Goal: Task Accomplishment & Management: Use online tool/utility

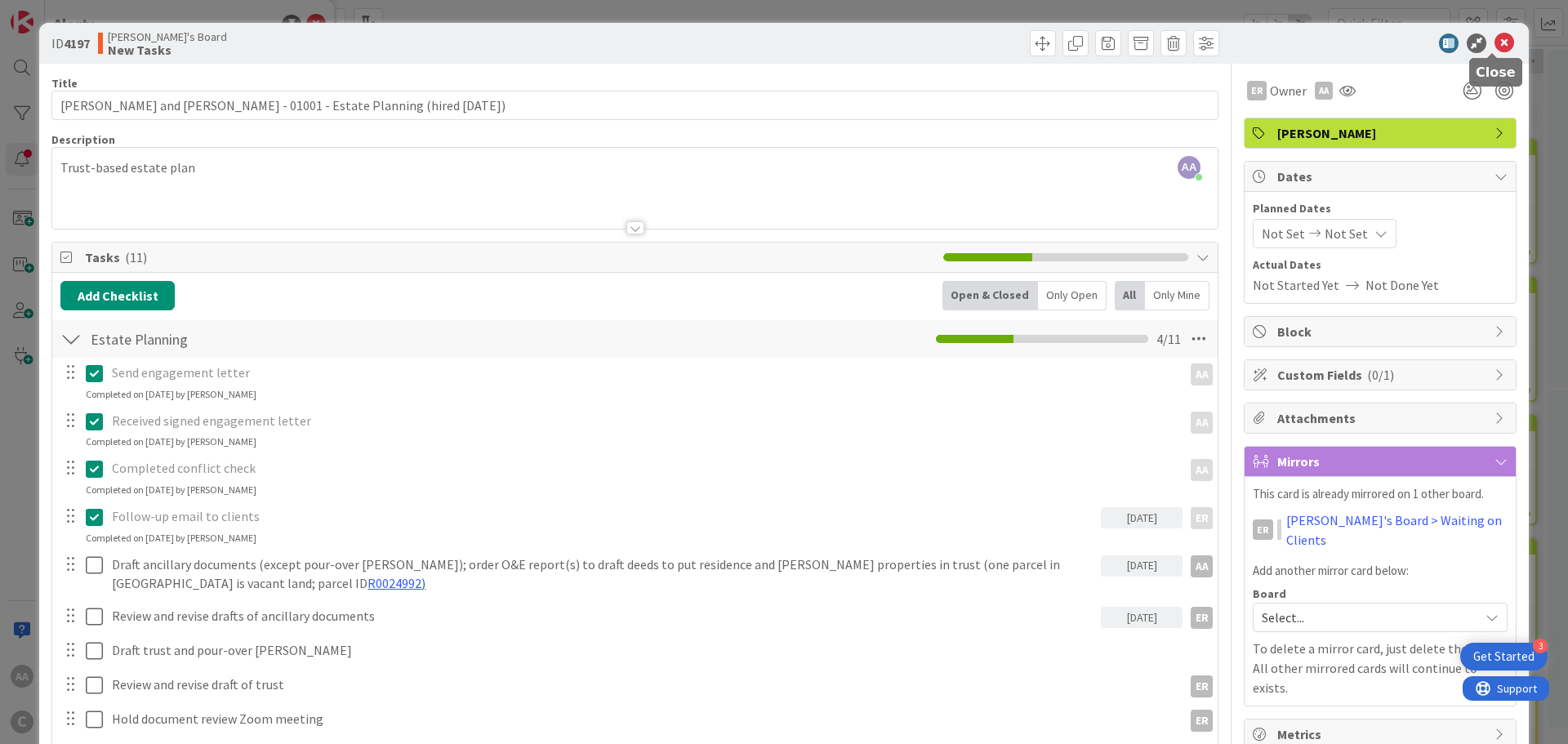
click at [1495, 46] on icon at bounding box center [1505, 44] width 20 height 20
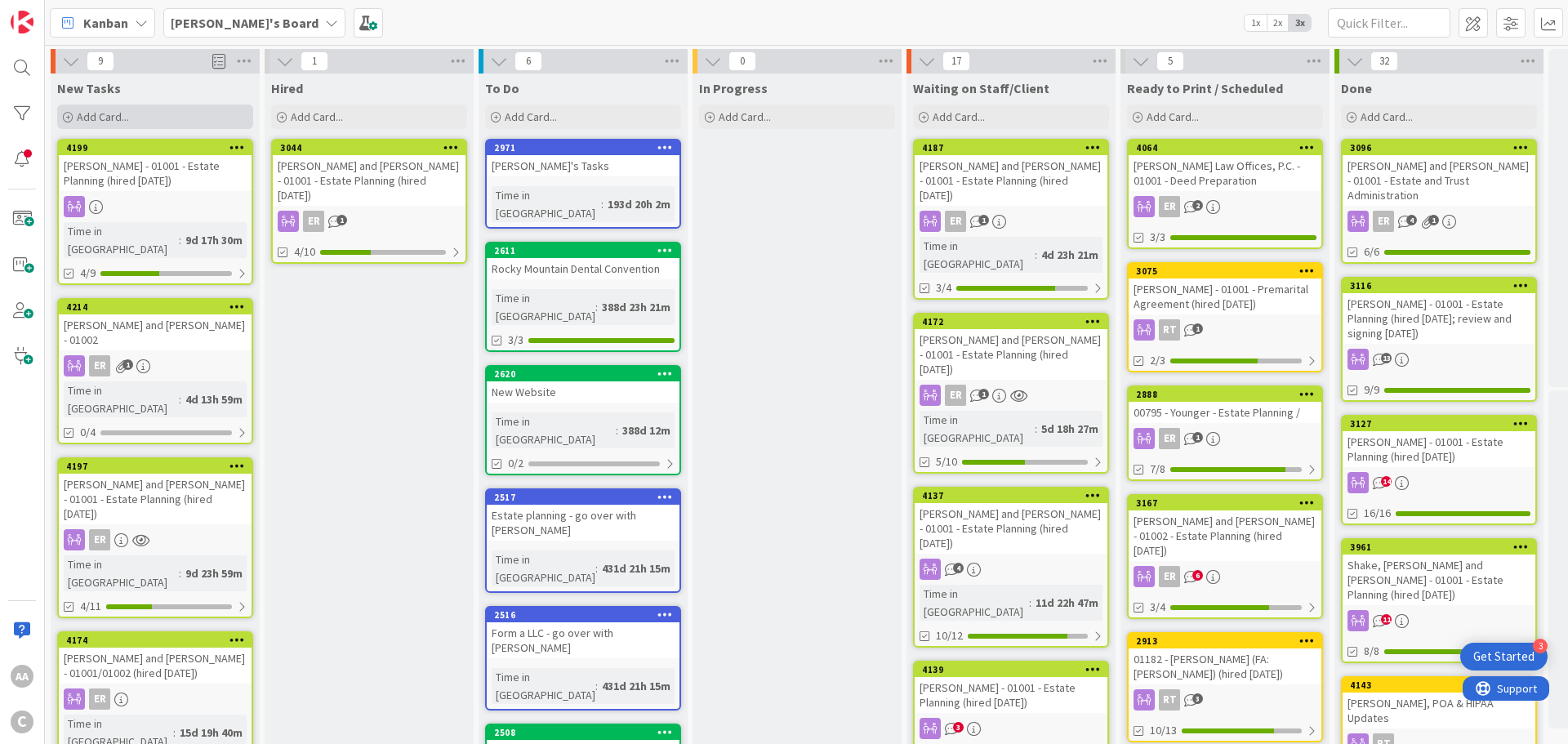
click at [81, 110] on span "Add Card..." at bounding box center [102, 116] width 53 height 15
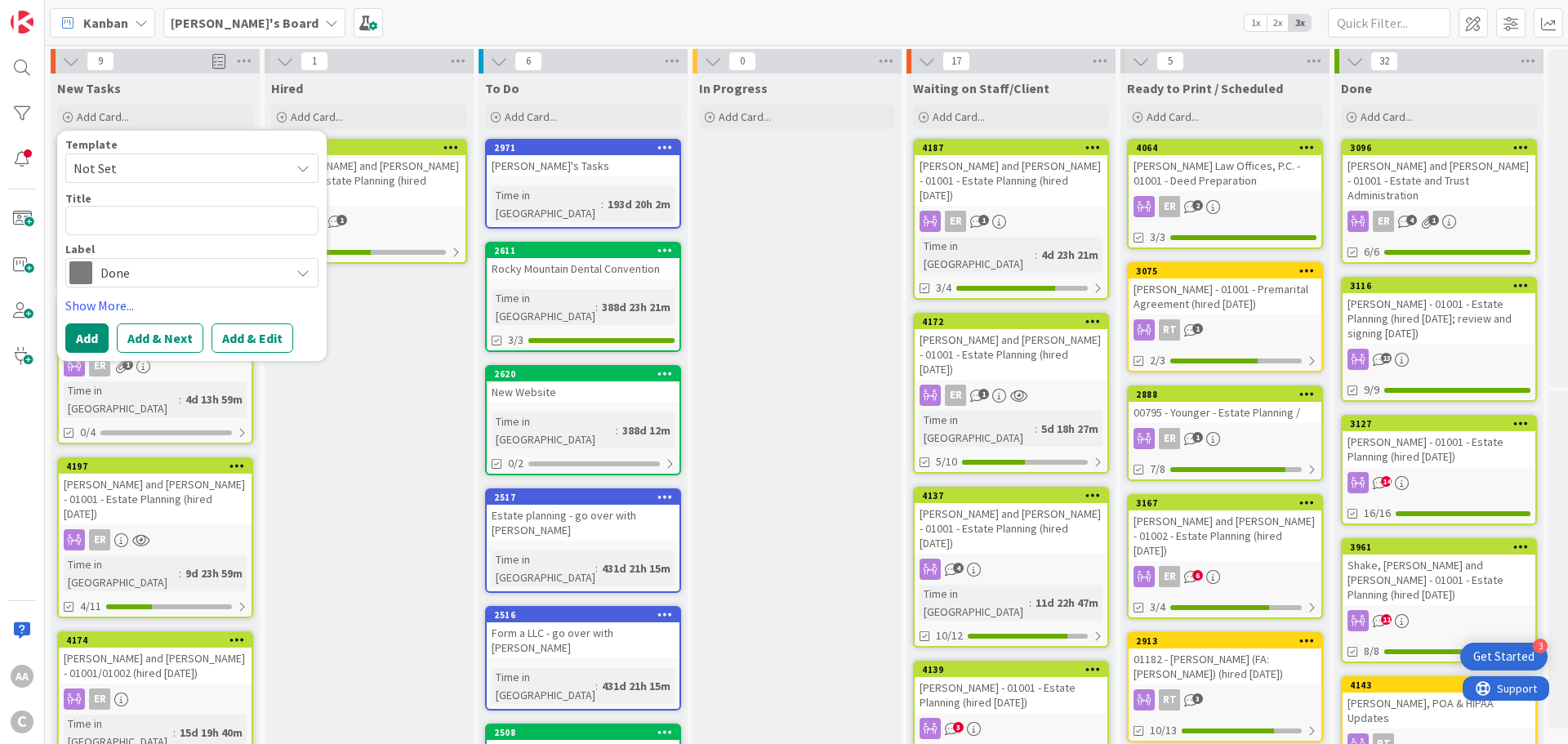
click at [109, 224] on textarea at bounding box center [191, 220] width 253 height 30
type textarea "x"
type textarea "Lucardie.[PERSON_NAME] "Flip"-01001"
click at [164, 223] on textarea "Lucardie.[PERSON_NAME] "Flip"-01001" at bounding box center [191, 220] width 253 height 30
type textarea "x"
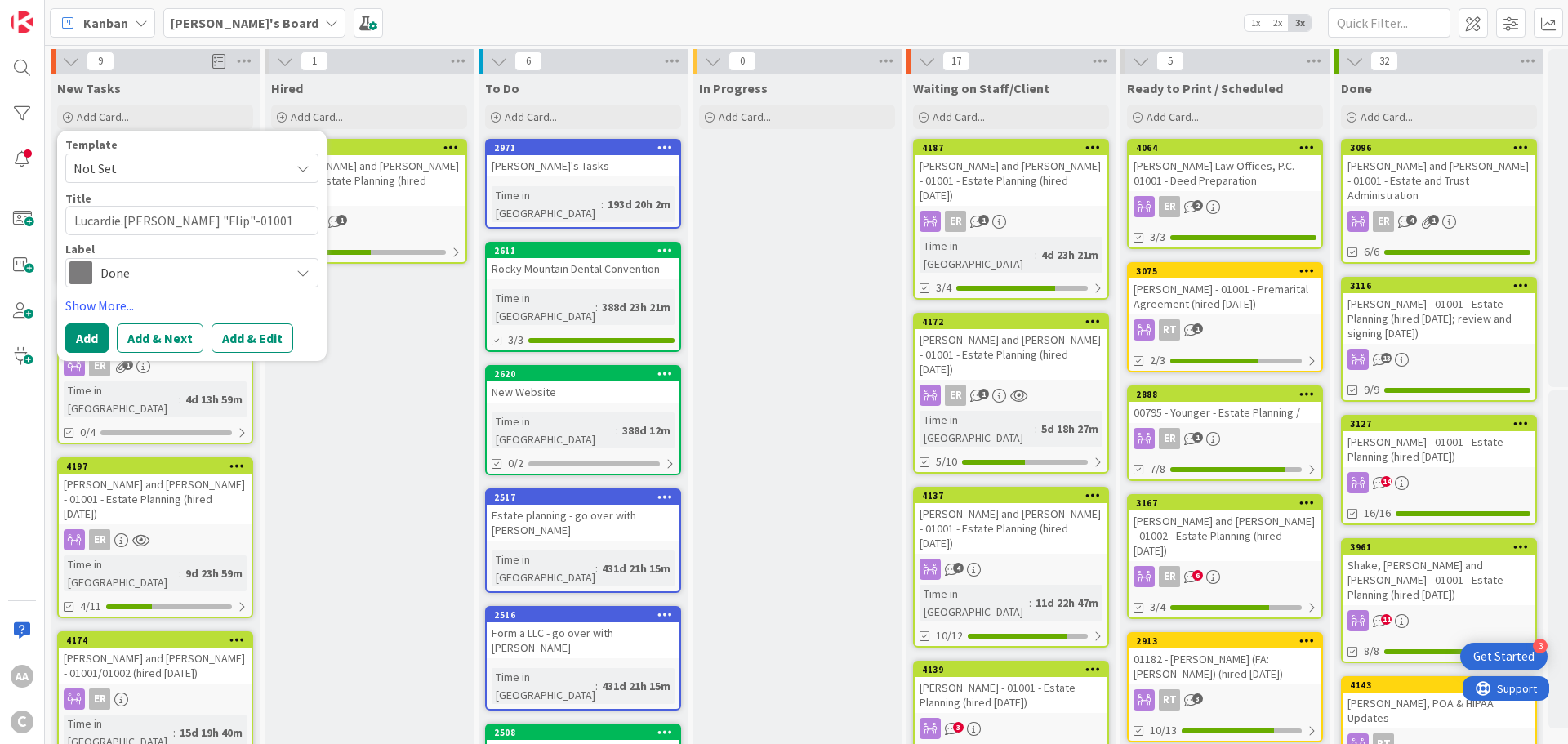
type textarea "Lucardie.[PERSON_NAME] Flip"-01001"
type textarea "x"
type textarea "Lucardie.RobinFlip"-01001"
type textarea "x"
type textarea "Lucardie.RobiFlip"-01001"
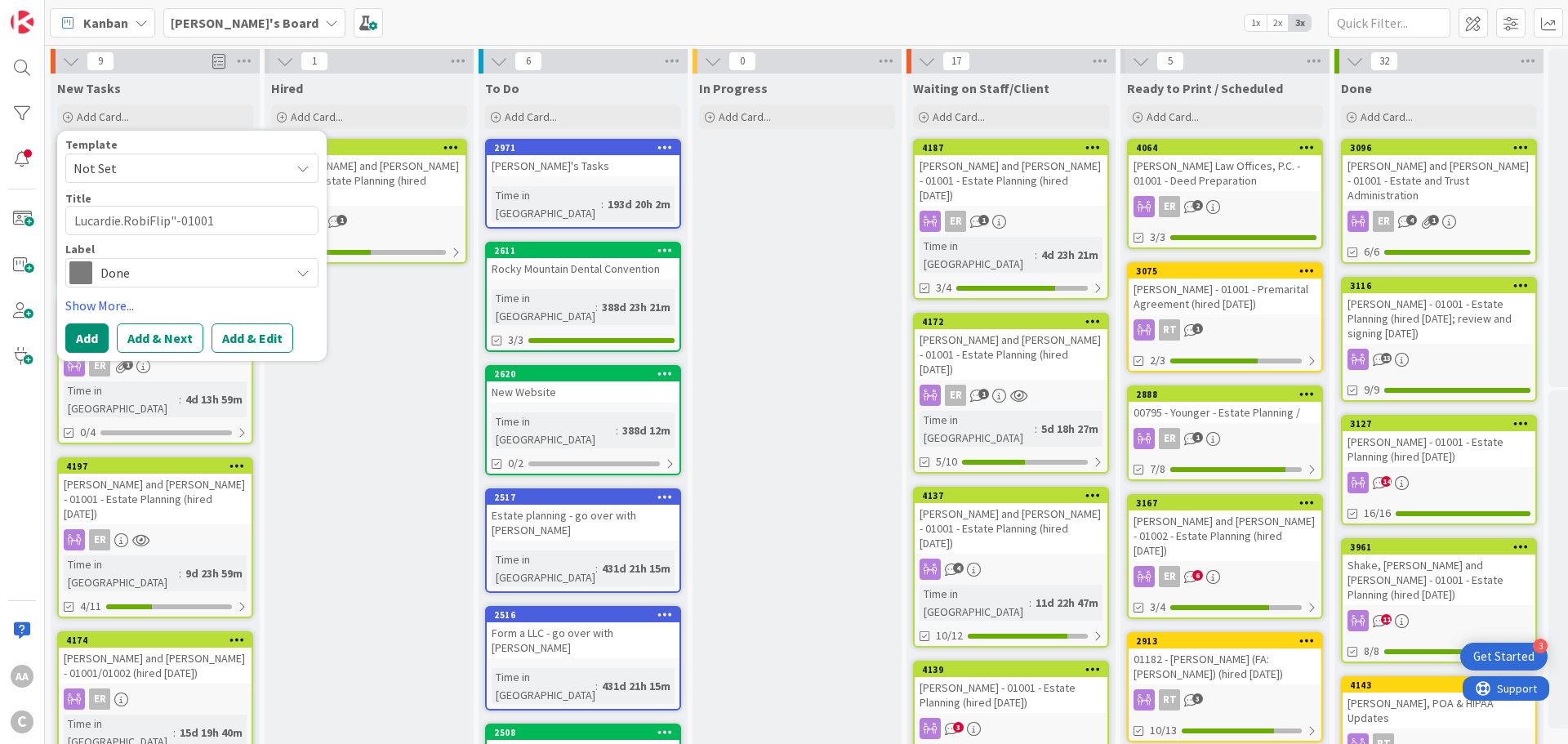
type textarea "x"
type textarea "Lucardie.RobFlip"-01001"
type textarea "x"
type textarea "Lucardie.RoFlip"-01001"
type textarea "x"
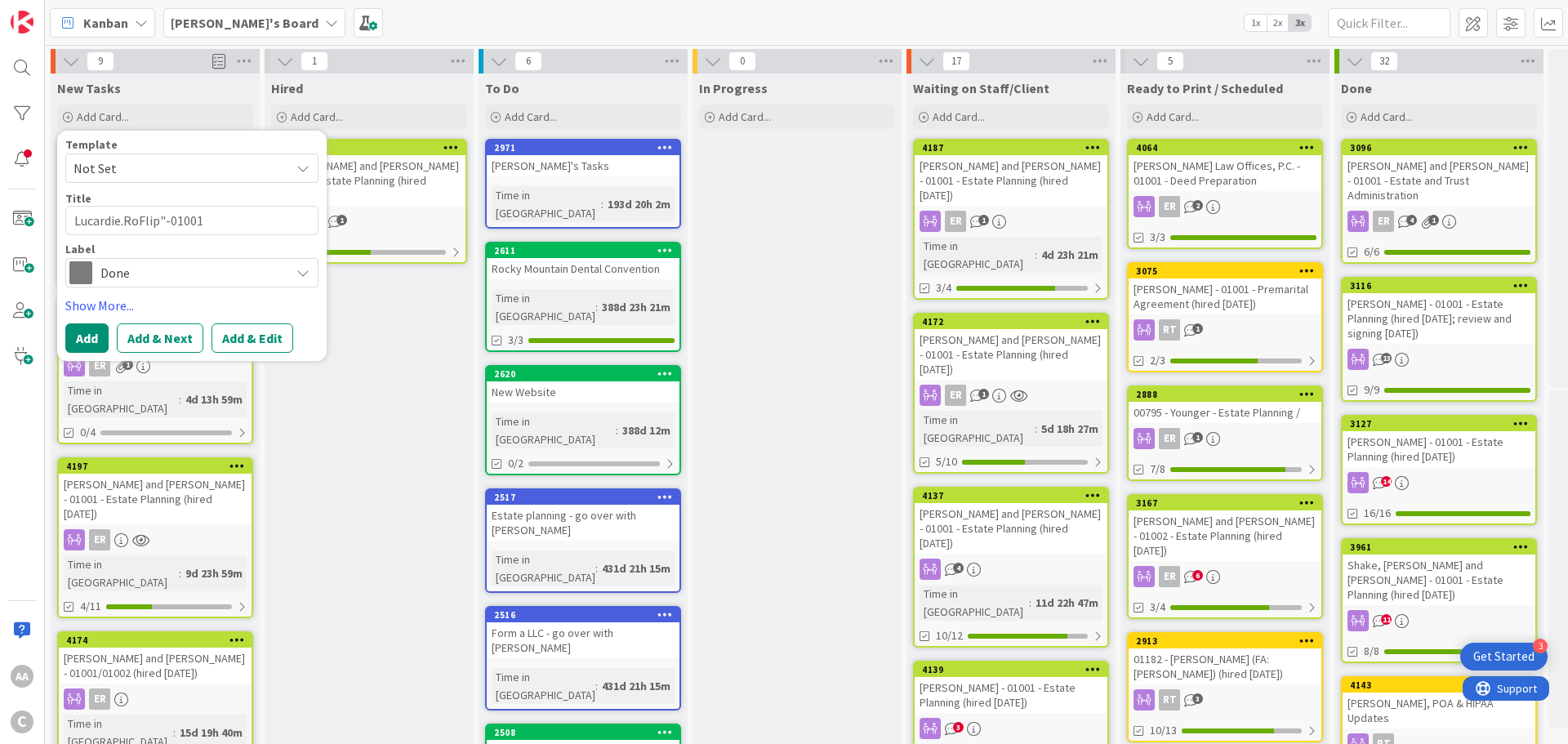
type textarea "Lucardie.RFlip"-01001"
type textarea "x"
type textarea "Lucardie.Flip"-01001"
type textarea "x"
type textarea "LucardieFlip"-01001"
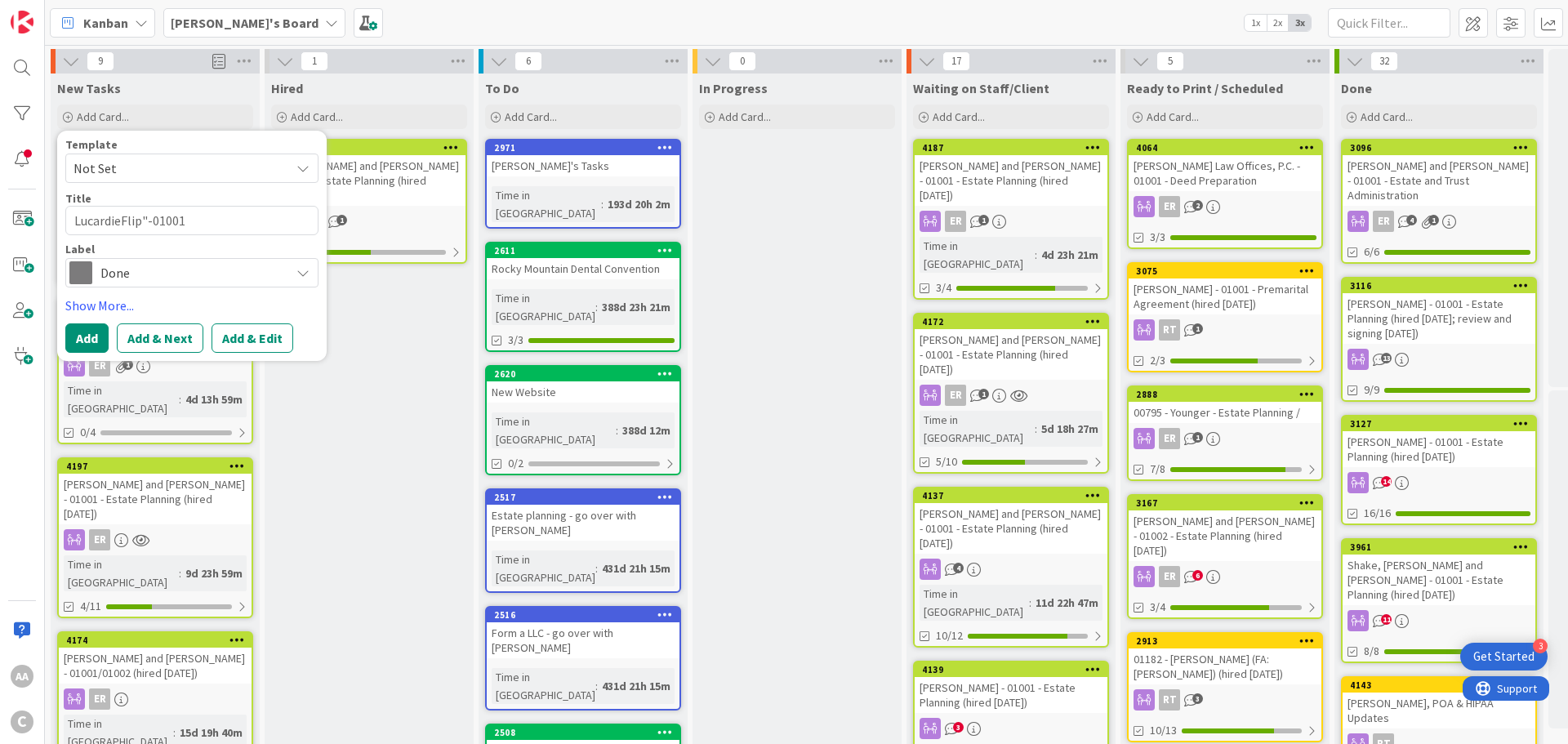
type textarea "x"
type textarea "Lucardie,Flip"-01001"
type textarea "x"
type textarea "Lucardie, Flip"-01001"
type textarea "x"
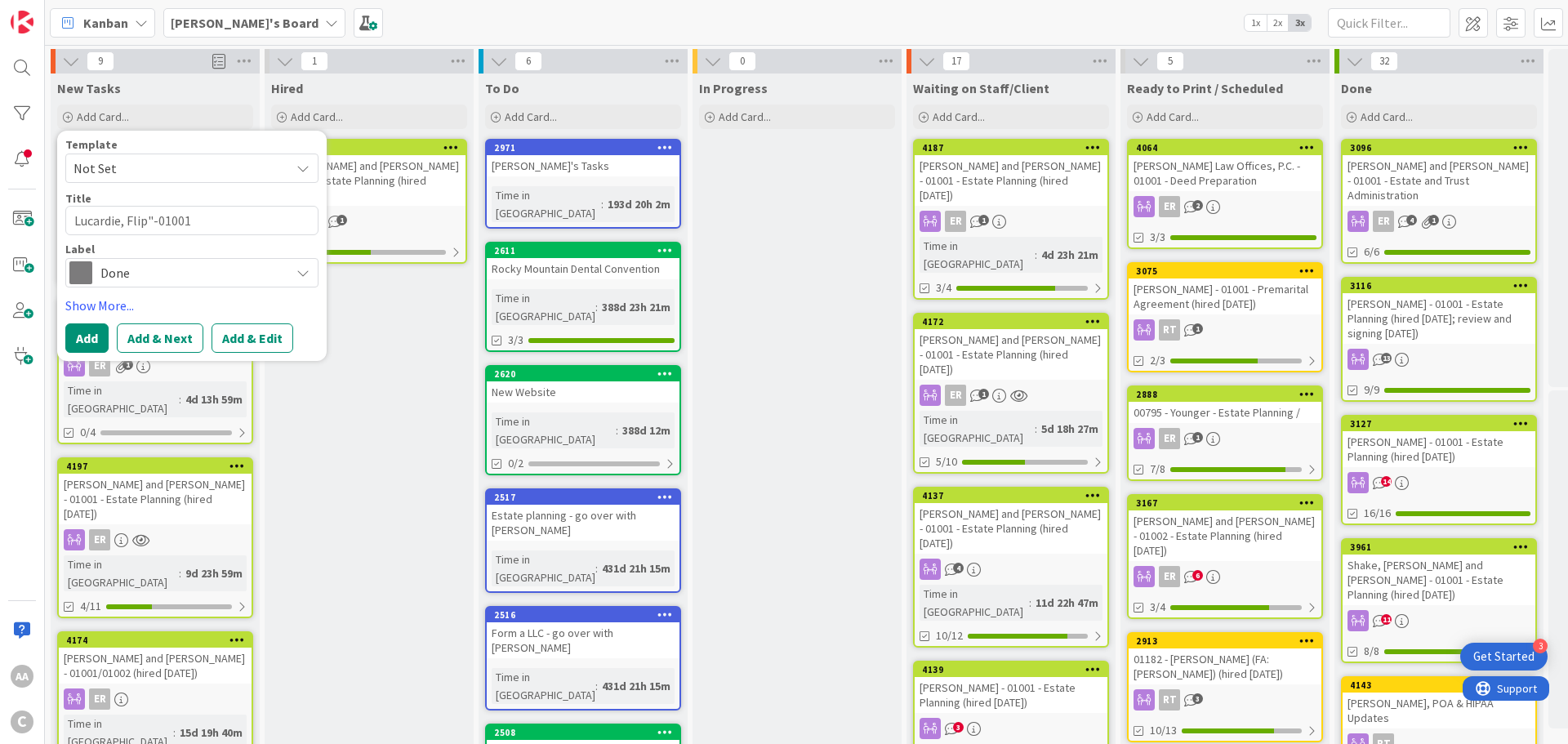
type textarea "Lucardie, Flip-01001"
type textarea "x"
type textarea "Lucardie, Flip -01001"
type textarea "x"
type textarea "Lucardie, Flip a-01001"
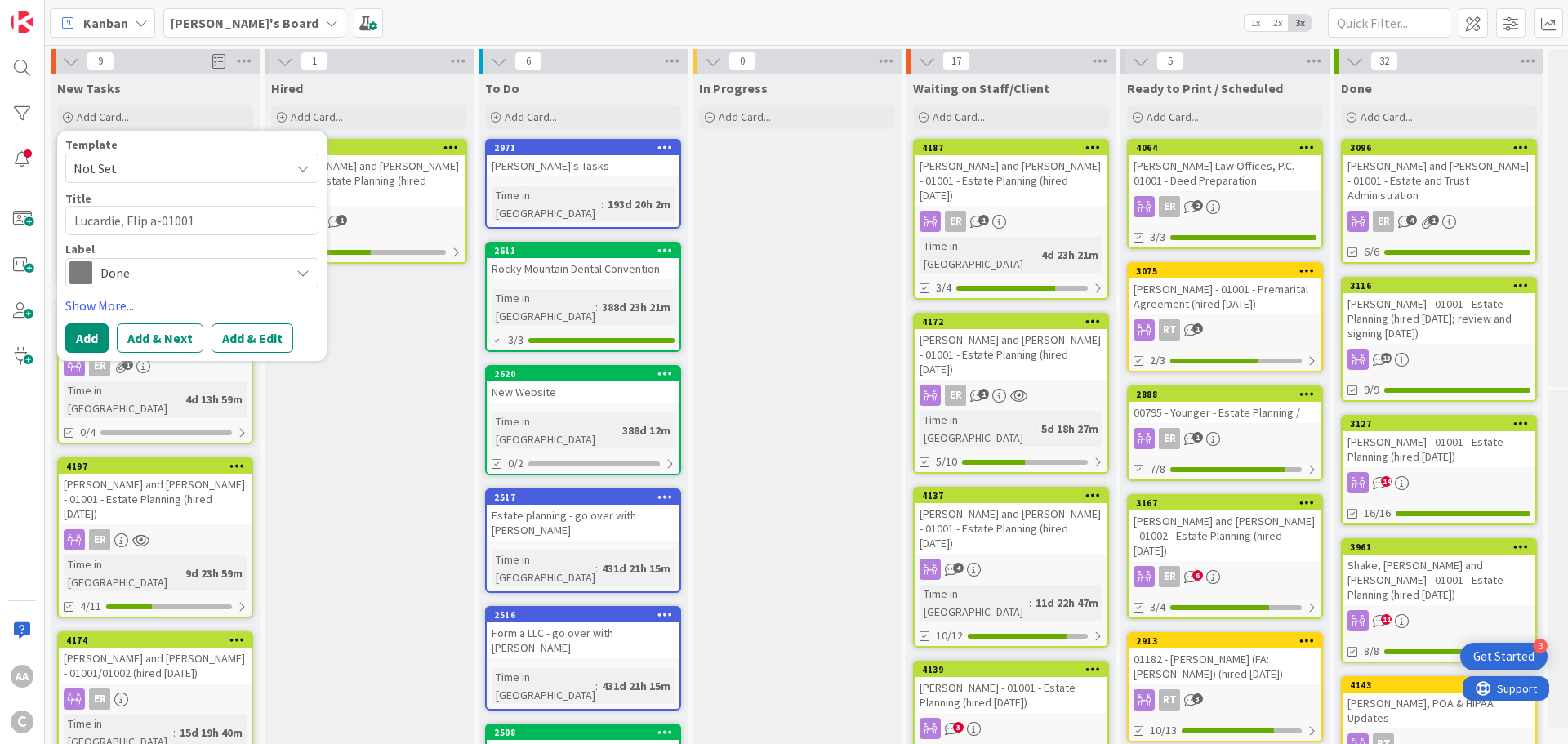
type textarea "x"
type textarea "Lucardie, Flip an-01001"
type textarea "x"
type textarea "Lucardie, Flip and-01001"
type textarea "x"
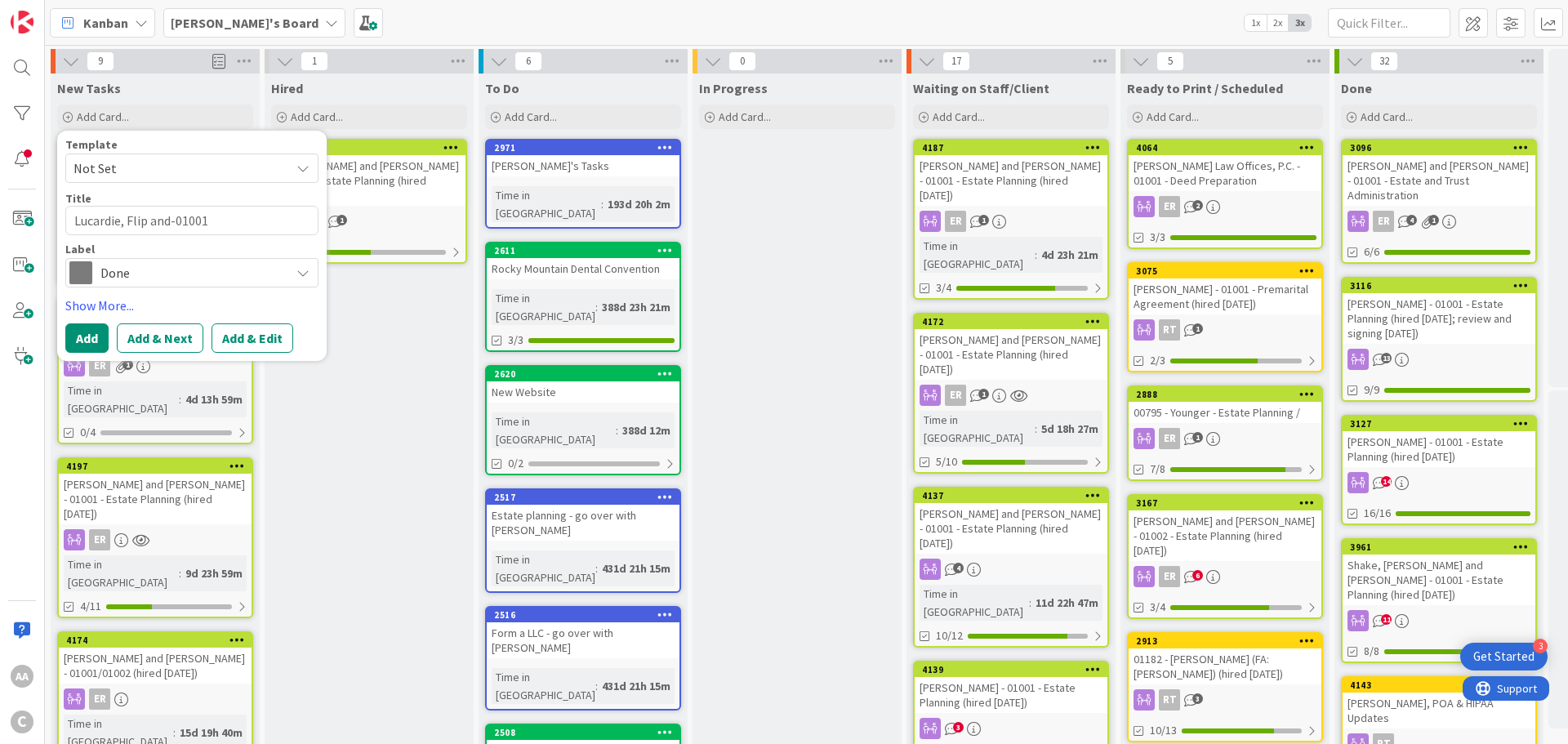
type textarea "Lucardie, Flip and -01001"
type textarea "x"
type textarea "Lucardie, Flip and C-01001"
type textarea "x"
type textarea "Lucardie, Flip and Ca-01001"
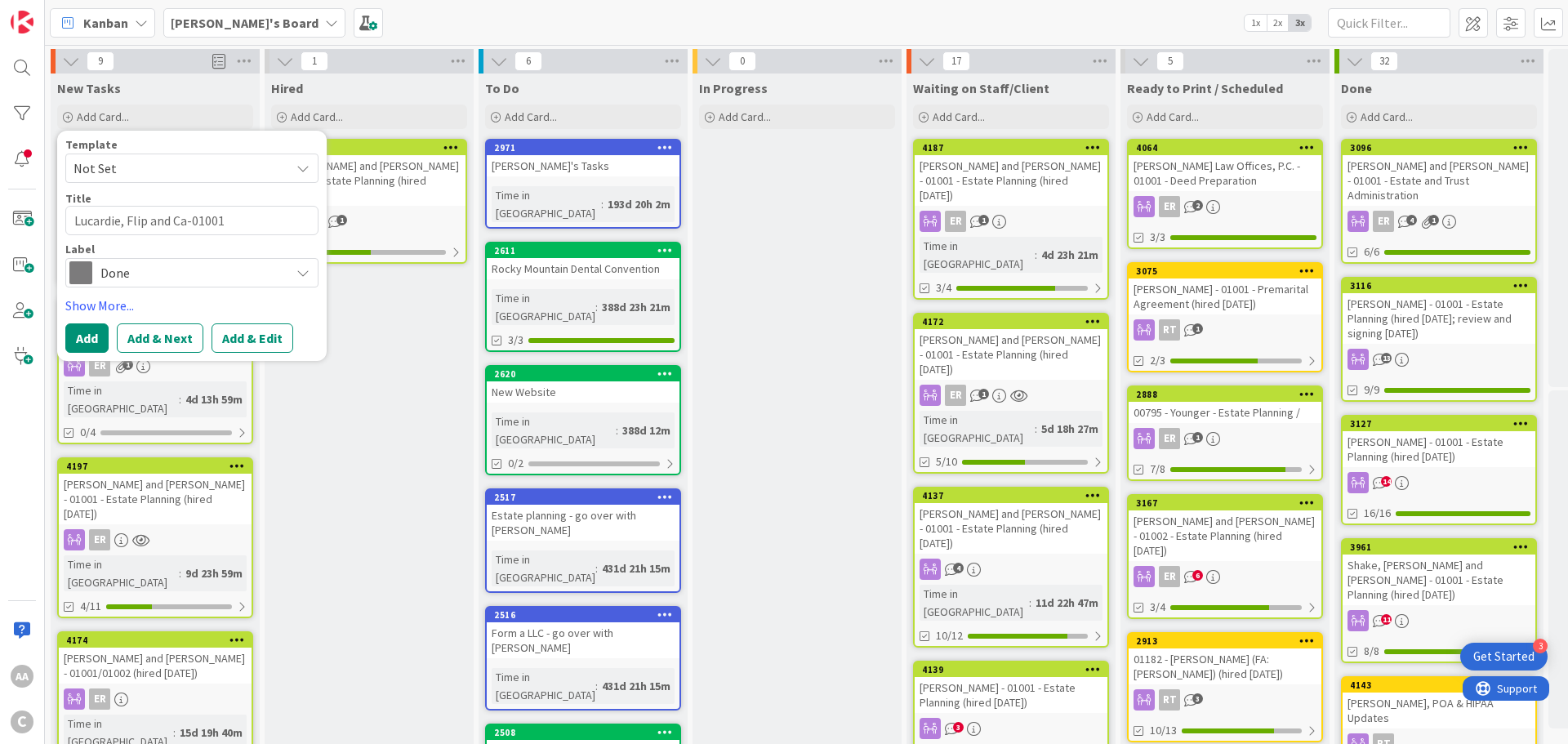
type textarea "x"
type textarea "Lucardie, Flip and Cat-01001"
type textarea "x"
type textarea "Lucardie, Flip and Cath-01001"
type textarea "x"
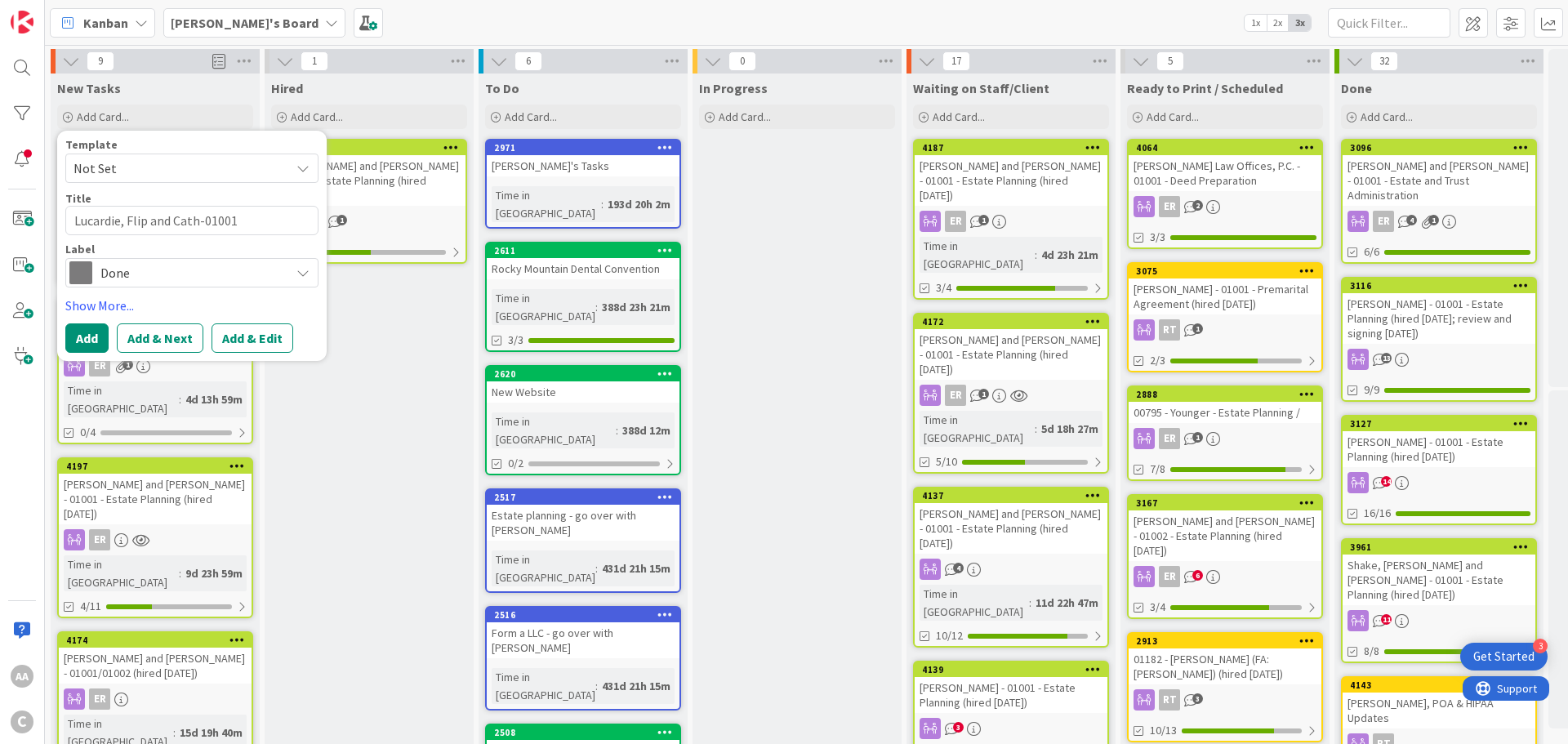
type textarea "Lucardie, [PERSON_NAME] and [PERSON_NAME]-01001"
type textarea "x"
type textarea "Lucardie, [PERSON_NAME] and [PERSON_NAME] -01001"
type textarea "x"
type textarea "Lucardie, [PERSON_NAME] and [PERSON_NAME] -0 1001"
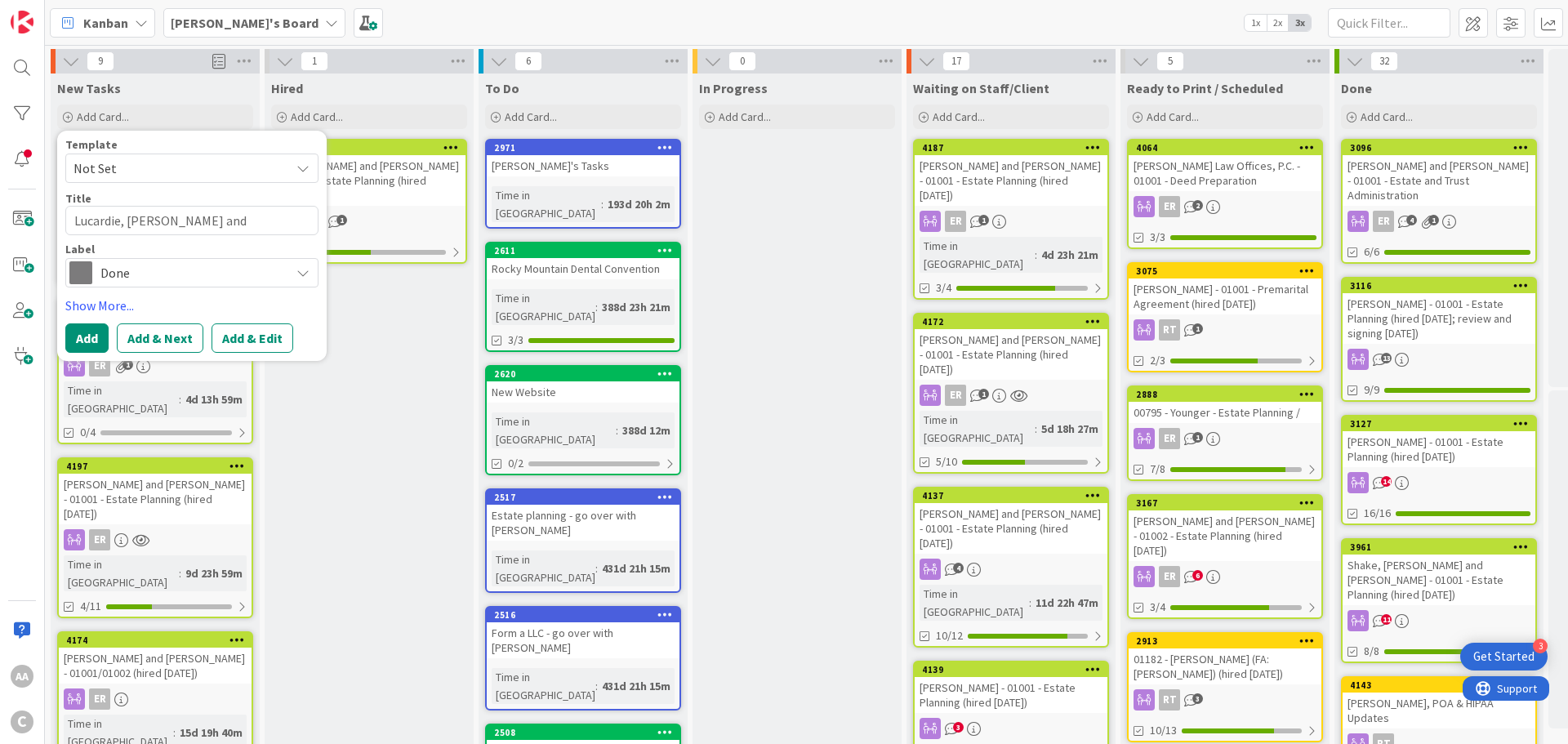
type textarea "x"
type textarea "Lucardie, [PERSON_NAME] and [PERSON_NAME] -01001"
type textarea "x"
type textarea "Lucardie, [PERSON_NAME] and [PERSON_NAME] - 01001"
type textarea "x"
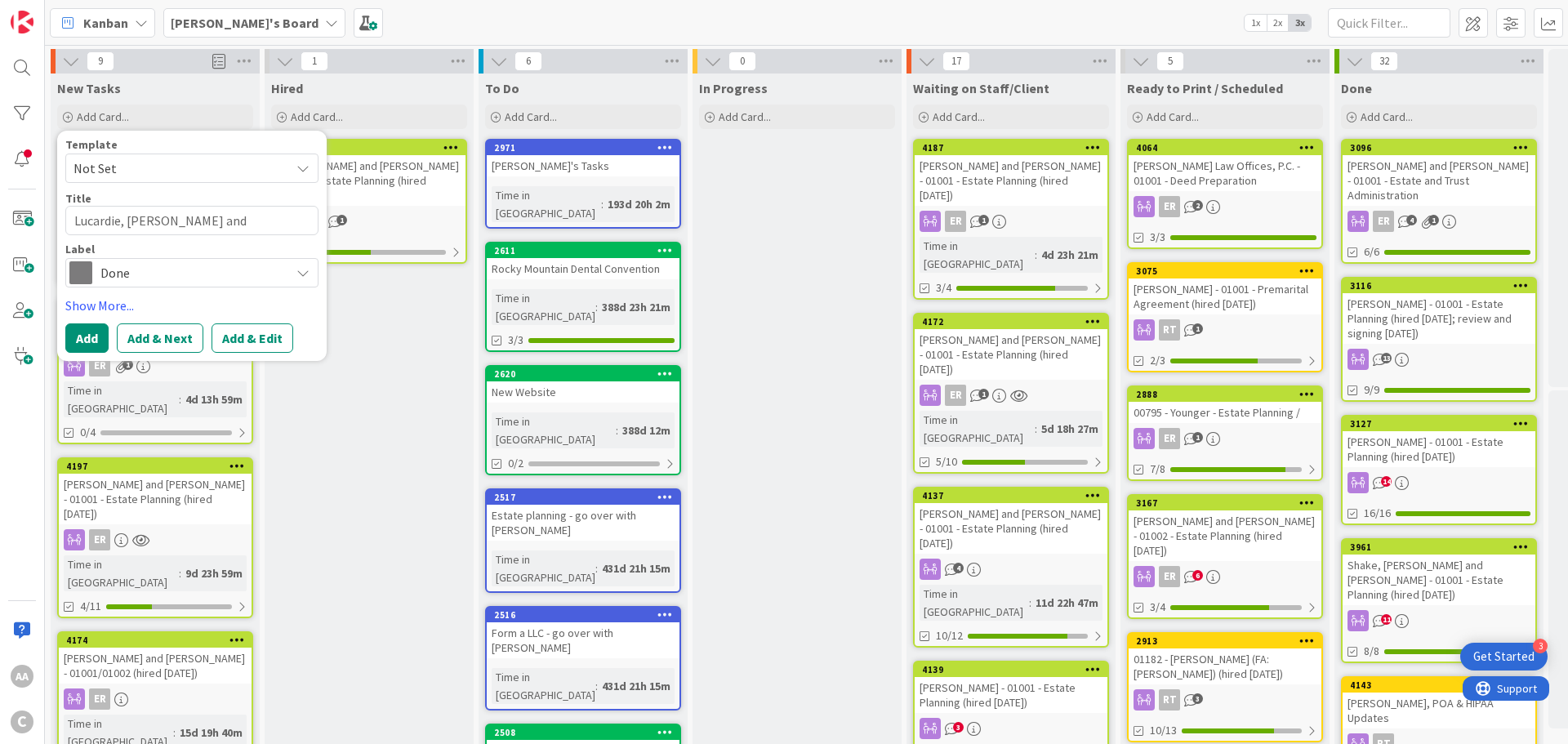
type textarea "Lucardie, [PERSON_NAME] and [PERSON_NAME] - 01001"
type textarea "x"
type textarea "Lucardie, Flip and [PERSON_NAME] - 01001 -"
type textarea "x"
type textarea "Lucardie, Flip and [PERSON_NAME] - 01001 -"
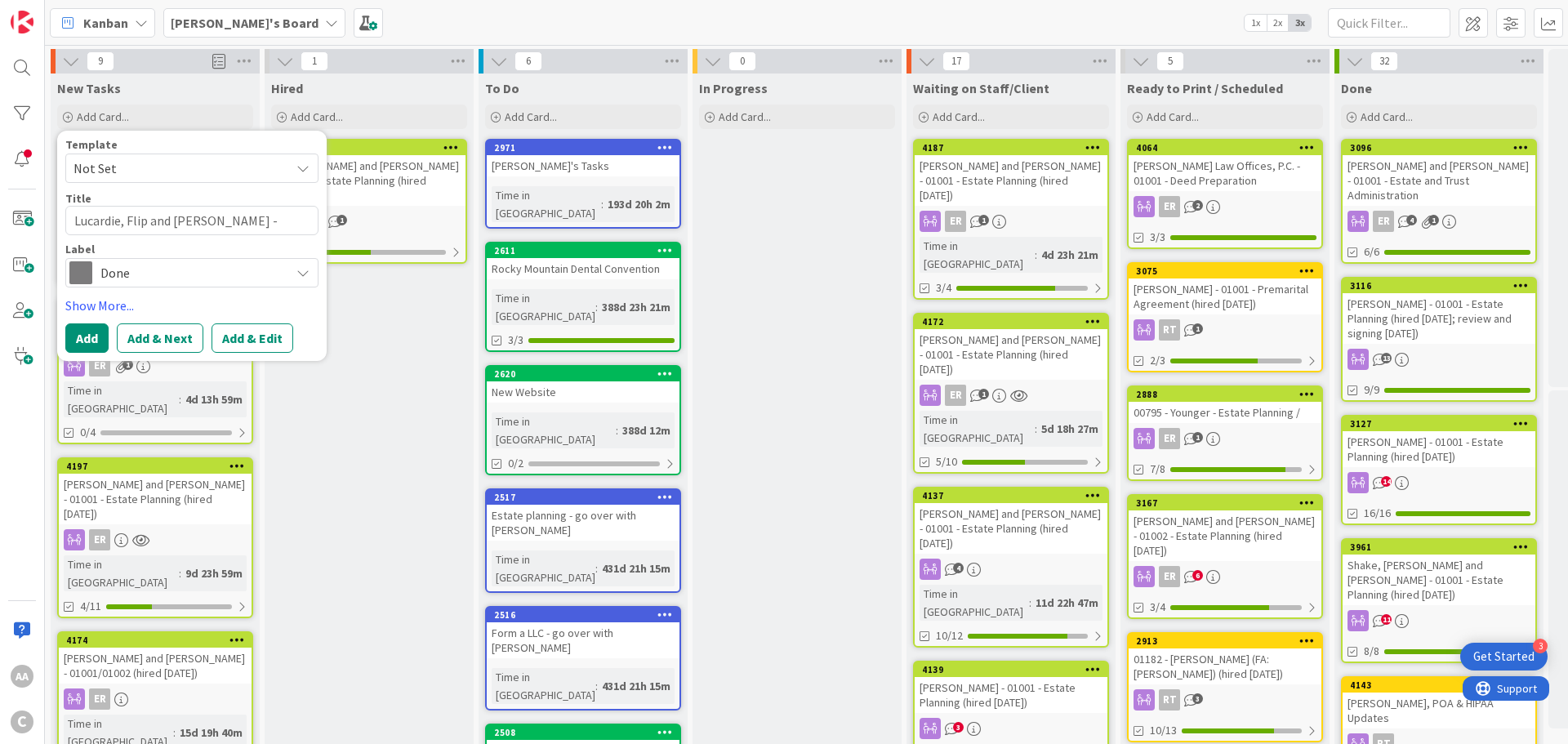
type textarea "x"
type textarea "Lucardie, [PERSON_NAME] and [PERSON_NAME] - 01001 - E"
type textarea "x"
type textarea "Lucardie, [PERSON_NAME] and [PERSON_NAME] - 01001 - Es"
type textarea "x"
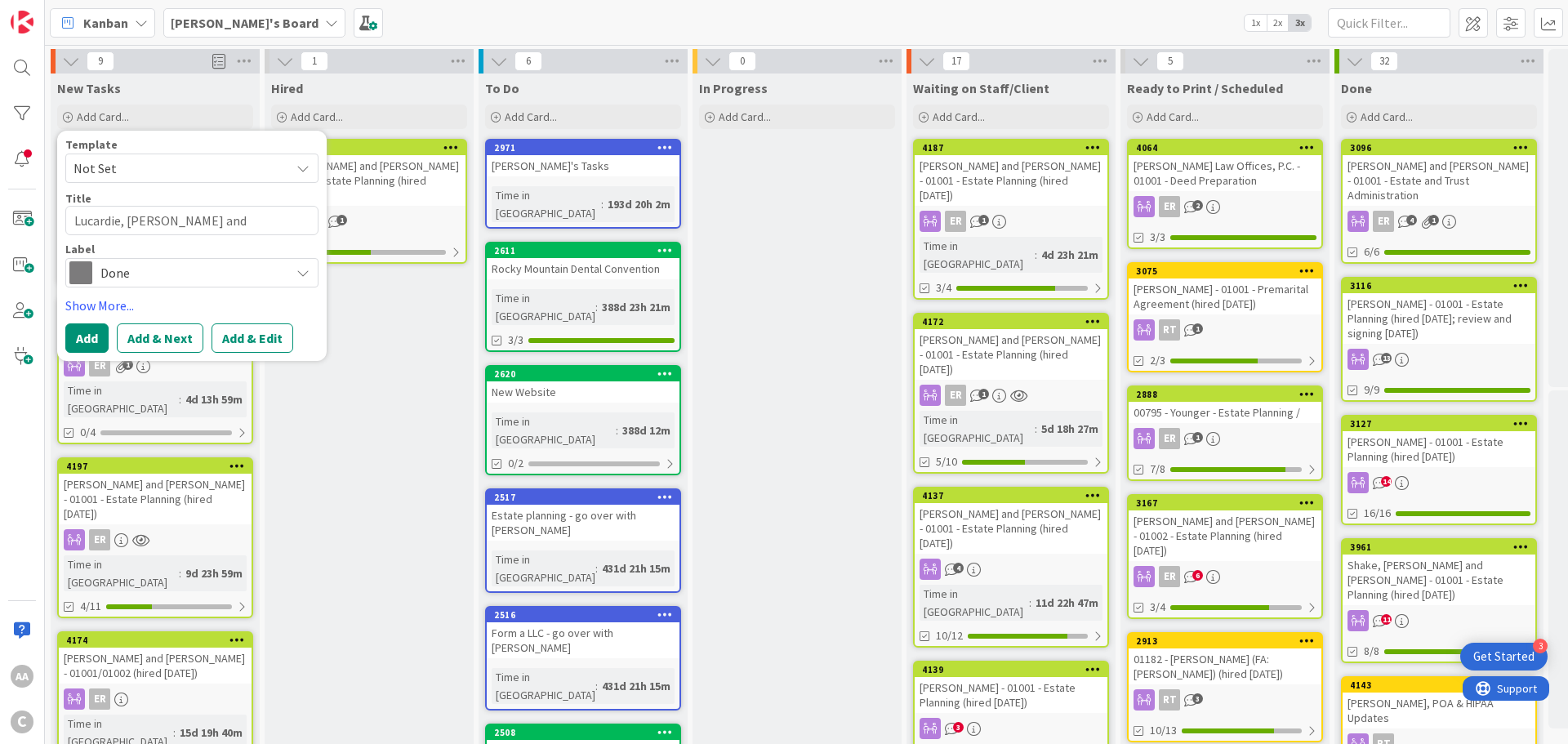
type textarea "Lucardie, Flip and [PERSON_NAME] - 01001 - Est"
type textarea "x"
type textarea "Lucardie, [PERSON_NAME] and [PERSON_NAME] - 01001 - Esta"
type textarea "x"
type textarea "Lucardie, Flip and [PERSON_NAME] - 01001 - Estat"
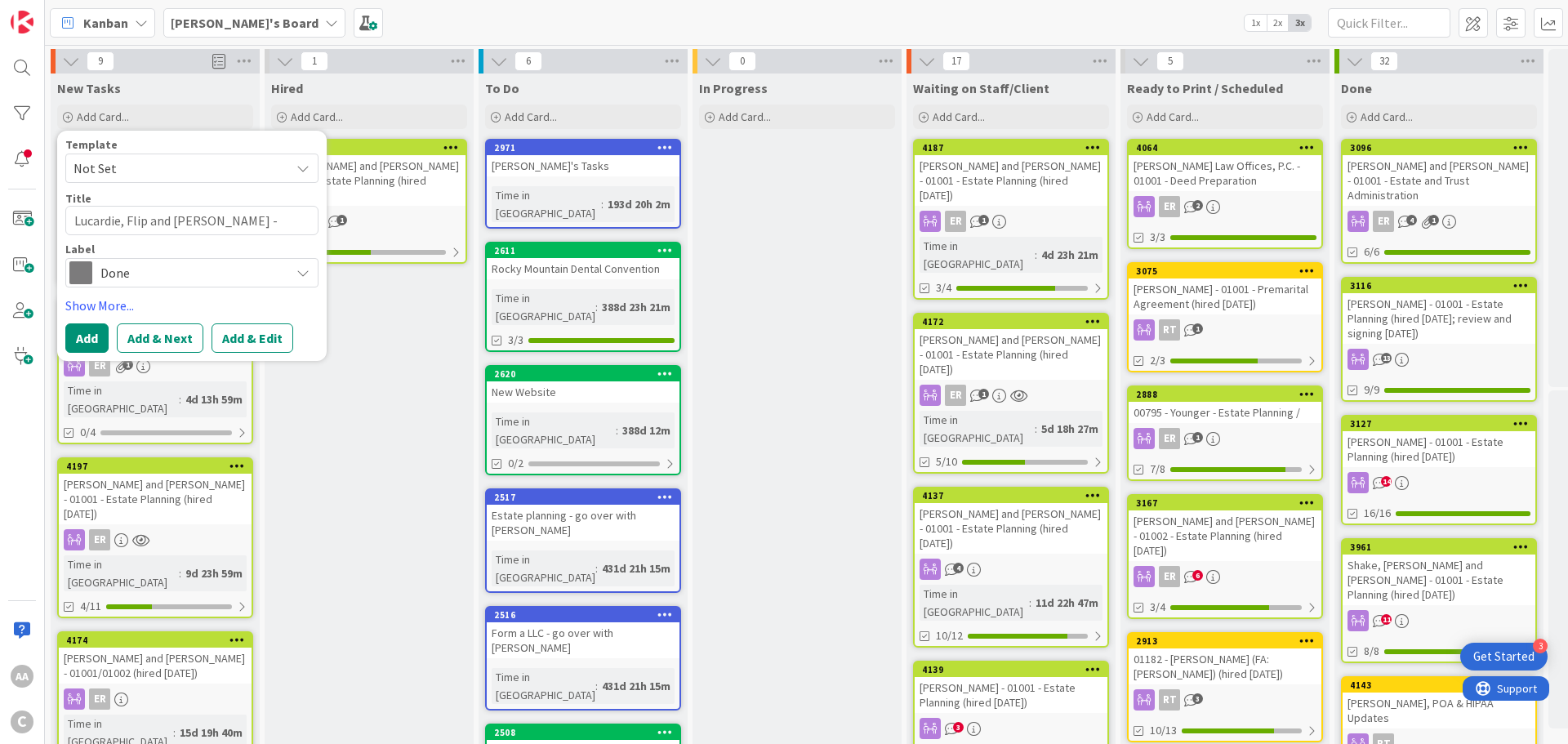
type textarea "x"
type textarea "Lucardie, Flip and [PERSON_NAME] - 01001 - Estate"
type textarea "x"
type textarea "Lucardie, Flip and [PERSON_NAME] - 01001 - Estate"
type textarea "x"
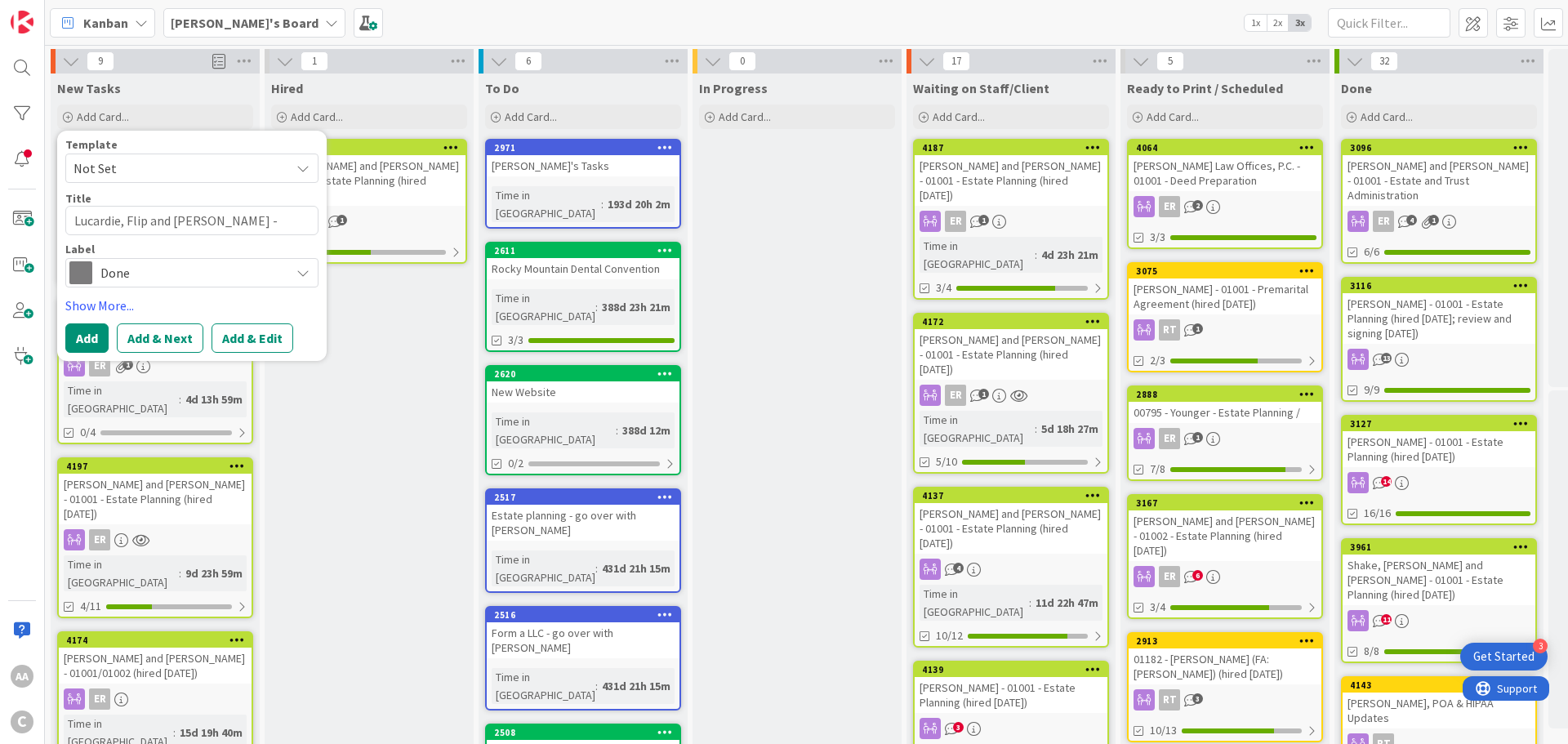
type textarea "Lucardie, Flip and [PERSON_NAME] - 01001 - Estate P"
type textarea "x"
type textarea "Lucardie, Flip and [PERSON_NAME] - 01001 - Estate Pl"
type textarea "x"
type textarea "Lucardie, Flip and [PERSON_NAME] - 01001 - Estate Pla"
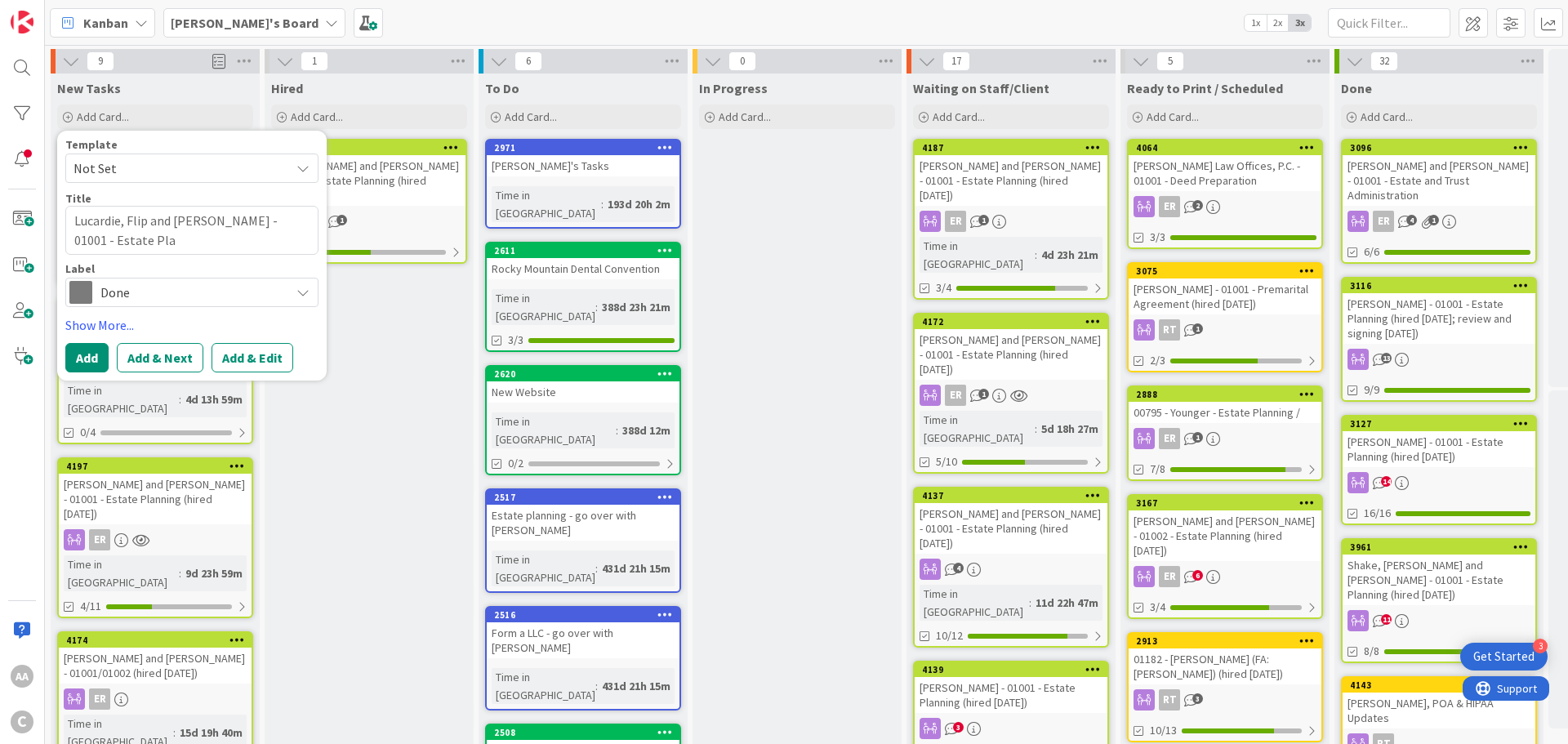
type textarea "x"
type textarea "Lucardie, Flip and [PERSON_NAME] - 01001 - Estate Plan"
type textarea "x"
type textarea "Lucardie, Flip and [PERSON_NAME] - 01001 - Estate Plann"
type textarea "x"
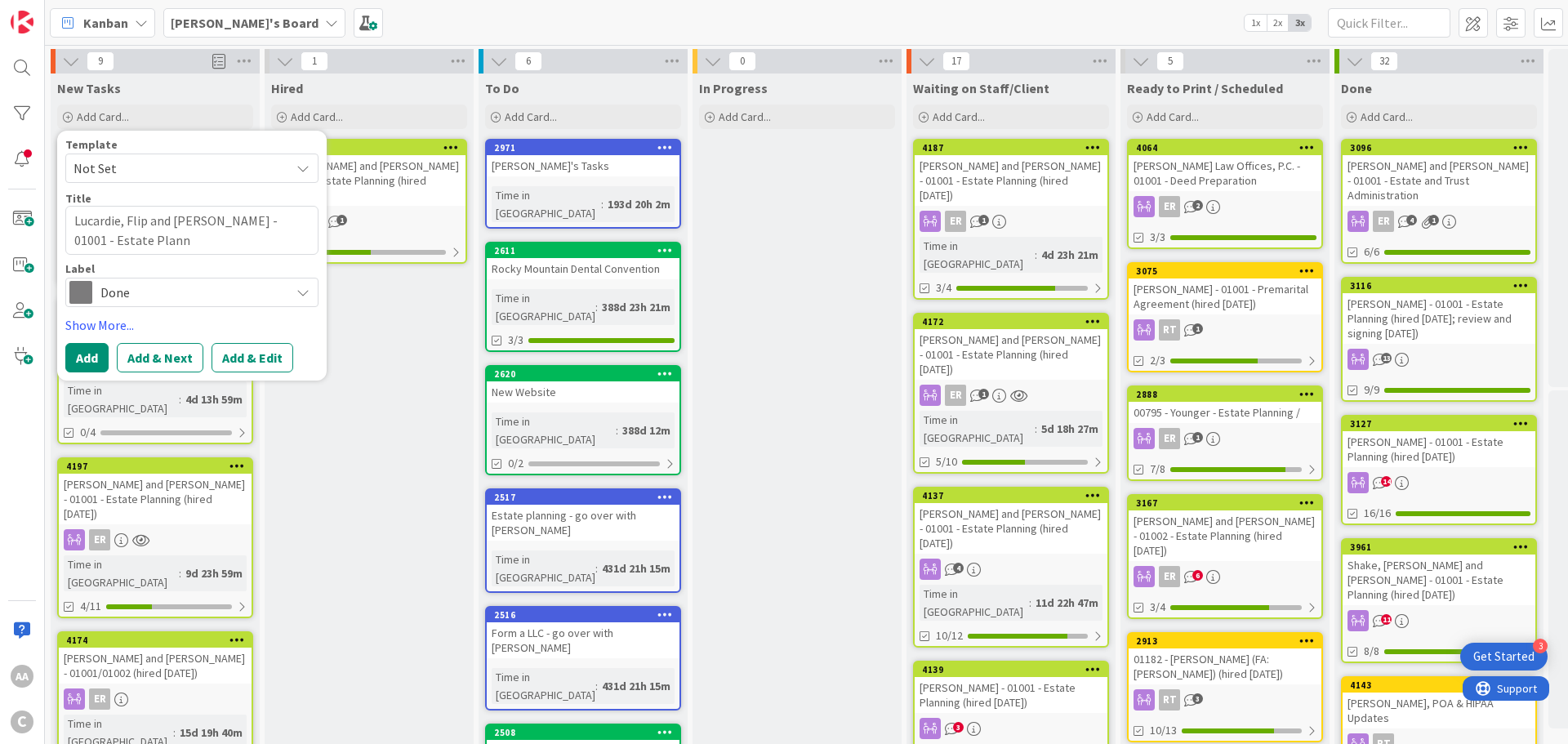
type textarea "Lucardie, [PERSON_NAME] and [PERSON_NAME] - 01001 - Estate Planni"
type textarea "x"
type textarea "Lucardie, [PERSON_NAME] and [PERSON_NAME] - 01001 - Estate Plannin"
type textarea "x"
type textarea "Lucardie, Flip and [PERSON_NAME] - 01001 - Estate Planning"
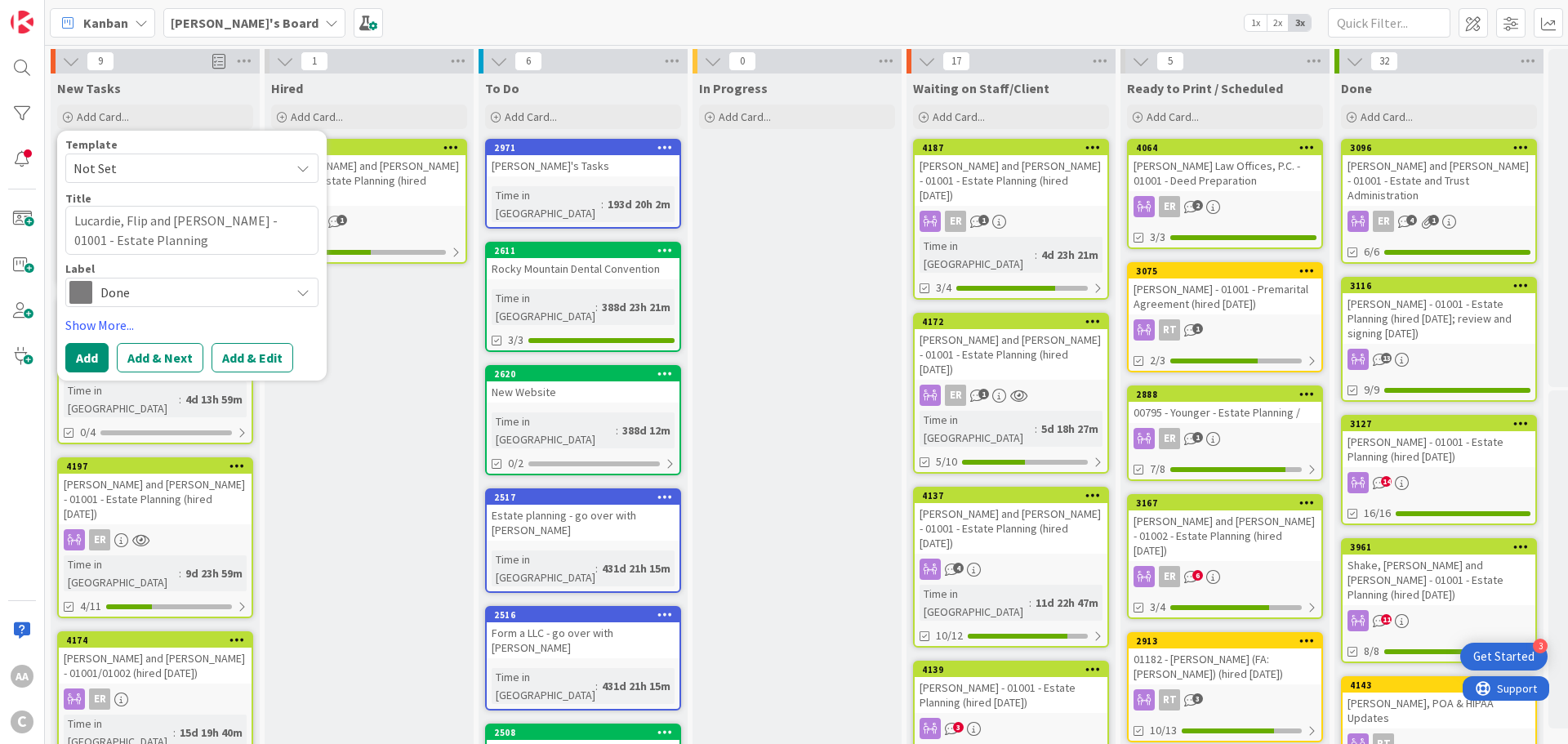
type textarea "x"
type textarea "Lucardie, Flip and [PERSON_NAME] - 01001 - Estate Planning"
type textarea "x"
type textarea "Lucardie, Flip and [PERSON_NAME] - 01001 - Estate Planning ("
type textarea "x"
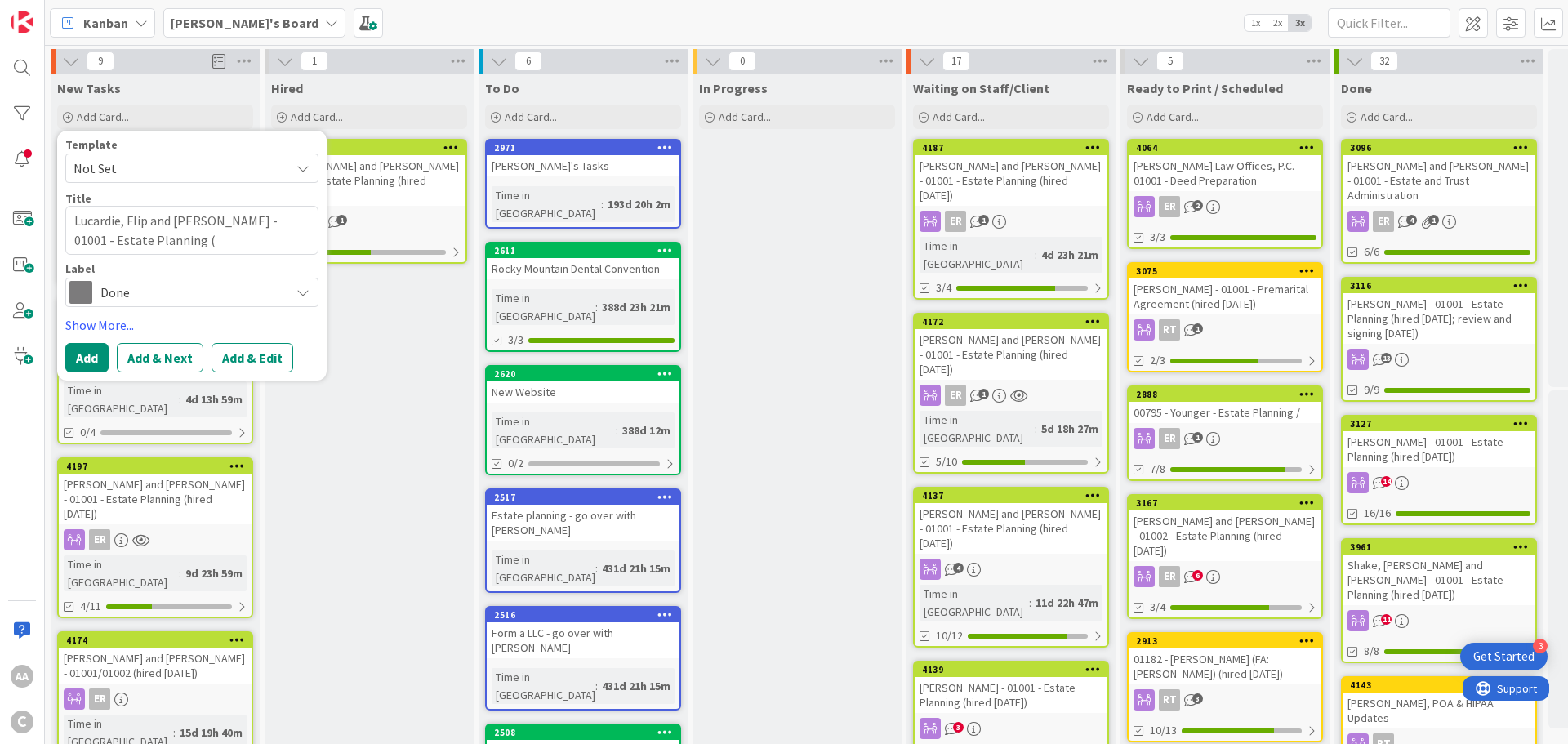
type textarea "Lucardie, Flip and [PERSON_NAME] - 01001 - Estate Planning (h"
type textarea "x"
type textarea "Lucardie, Flip and [PERSON_NAME] - 01001 - Estate Planning (hi"
type textarea "x"
type textarea "Lucardie, Flip and [PERSON_NAME] - 01001 - Estate Planning (hir"
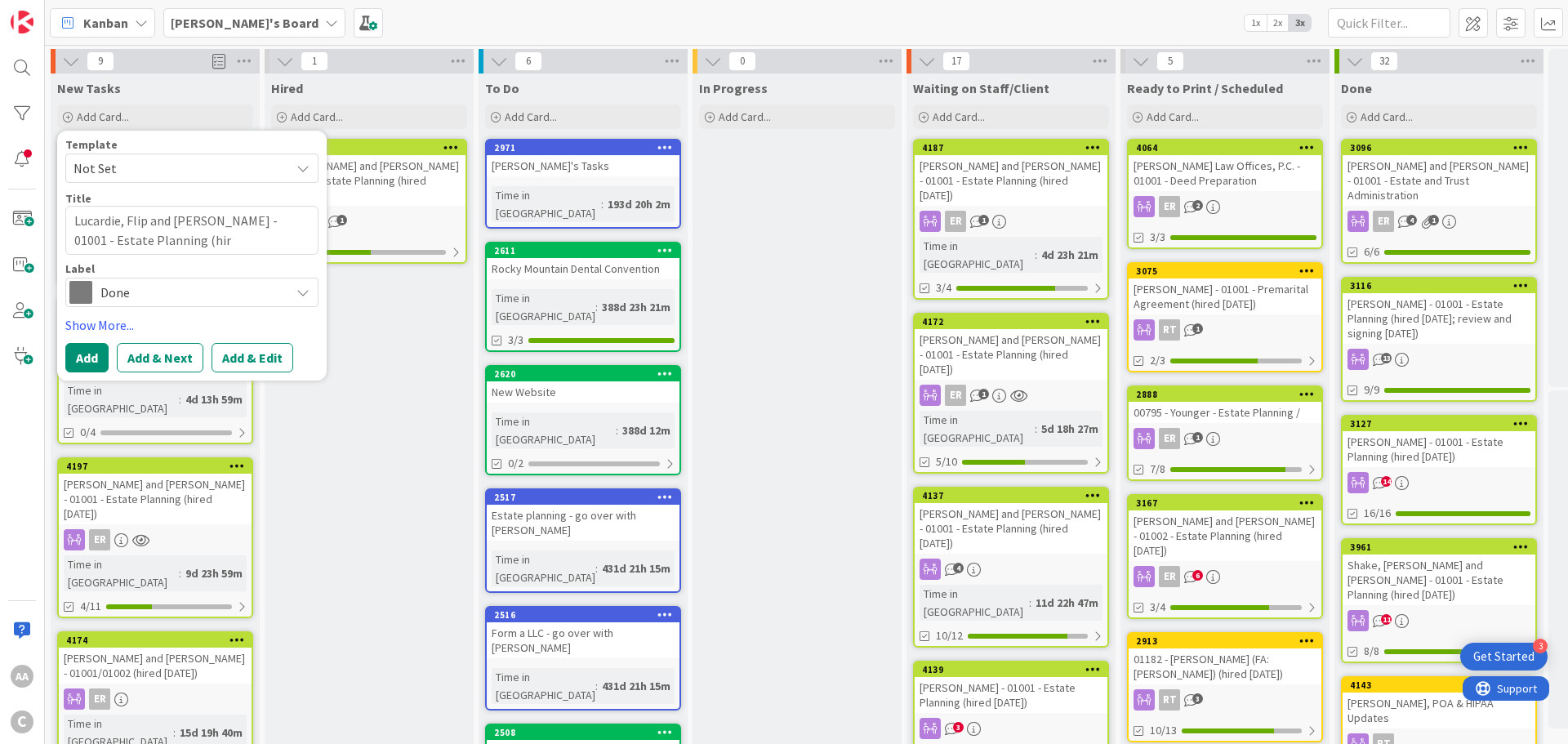
type textarea "x"
type textarea "Lucardie, Flip and [PERSON_NAME] - 01001 - Estate Planning (hire"
type textarea "x"
type textarea "Lucardie, Flip and [PERSON_NAME] - 01001 - Estate Planning (hired"
type textarea "x"
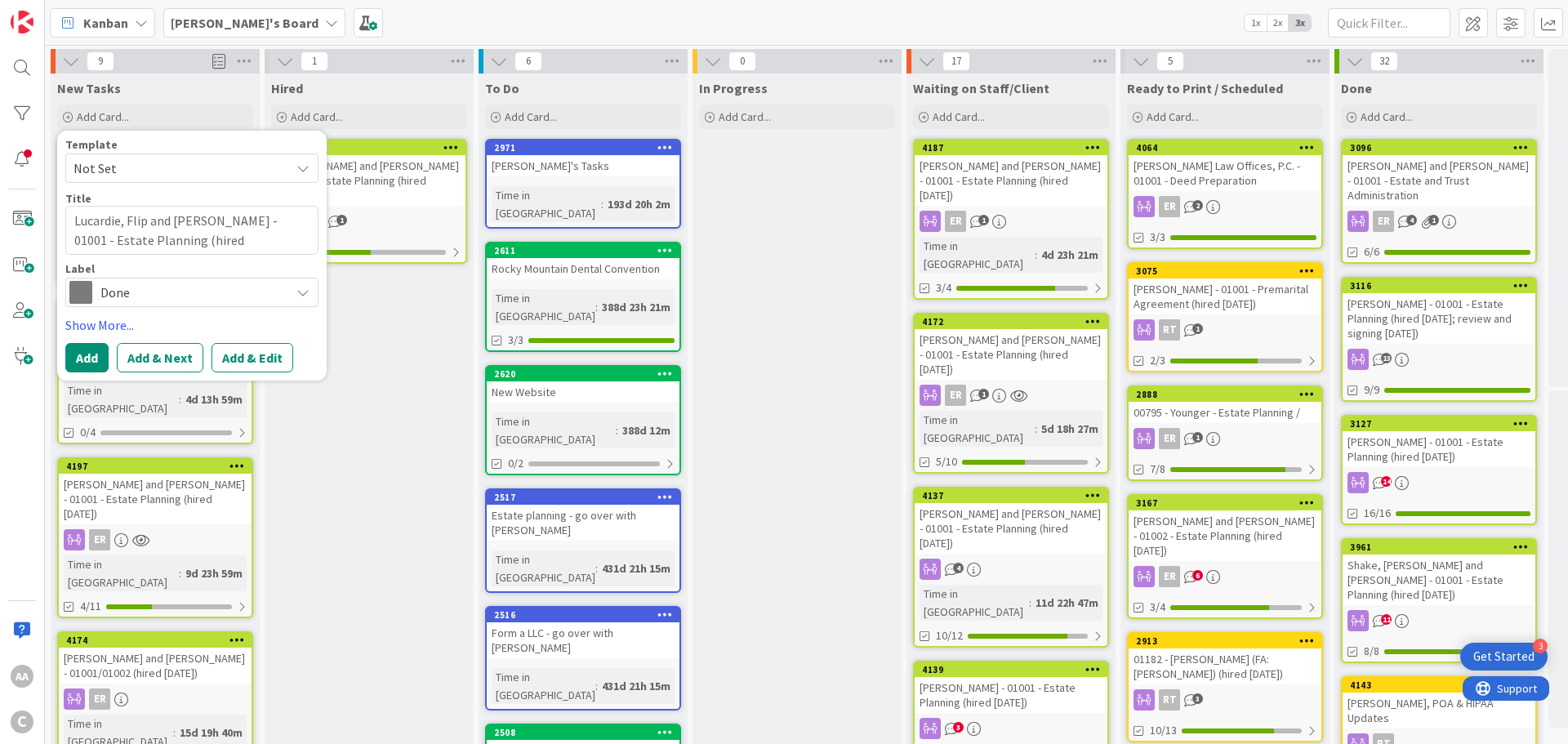
type textarea "Lucardie, Flip and [PERSON_NAME] - 01001 - Estate Planning (hired"
type textarea "x"
type textarea "Lucardie, Flip and [PERSON_NAME] - 01001 - Estate Planning (hired 9"
type textarea "x"
type textarea "Lucardie, Flip and [PERSON_NAME] - 01001 - Estate Planning (hired 9."
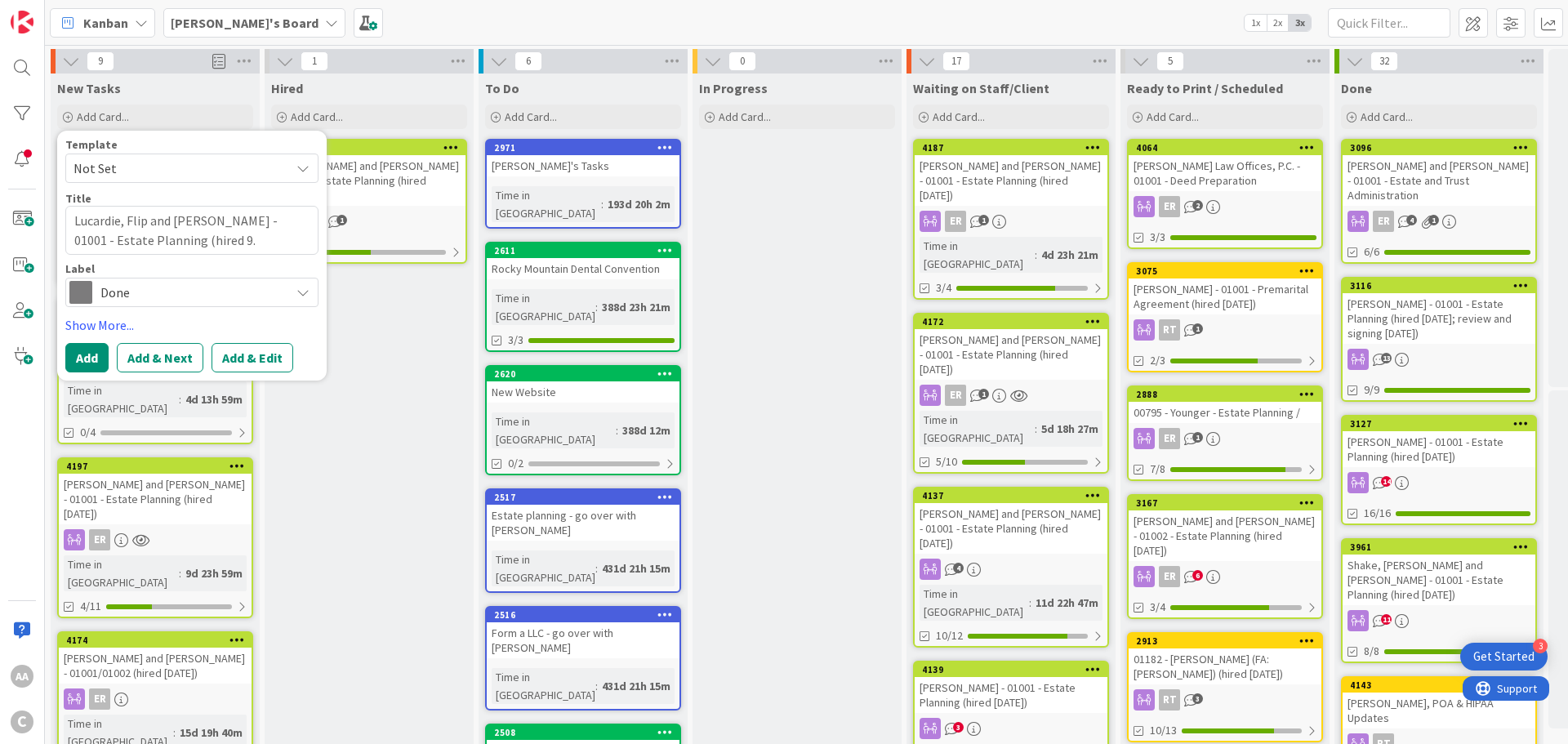
type textarea "x"
type textarea "Lucardie, Flip and [PERSON_NAME] - 01001 - Estate Planning (hired 9.2"
type textarea "x"
type textarea "Lucardie, Flip and [PERSON_NAME] - 01001 - Estate Planning (hired 9.26"
type textarea "x"
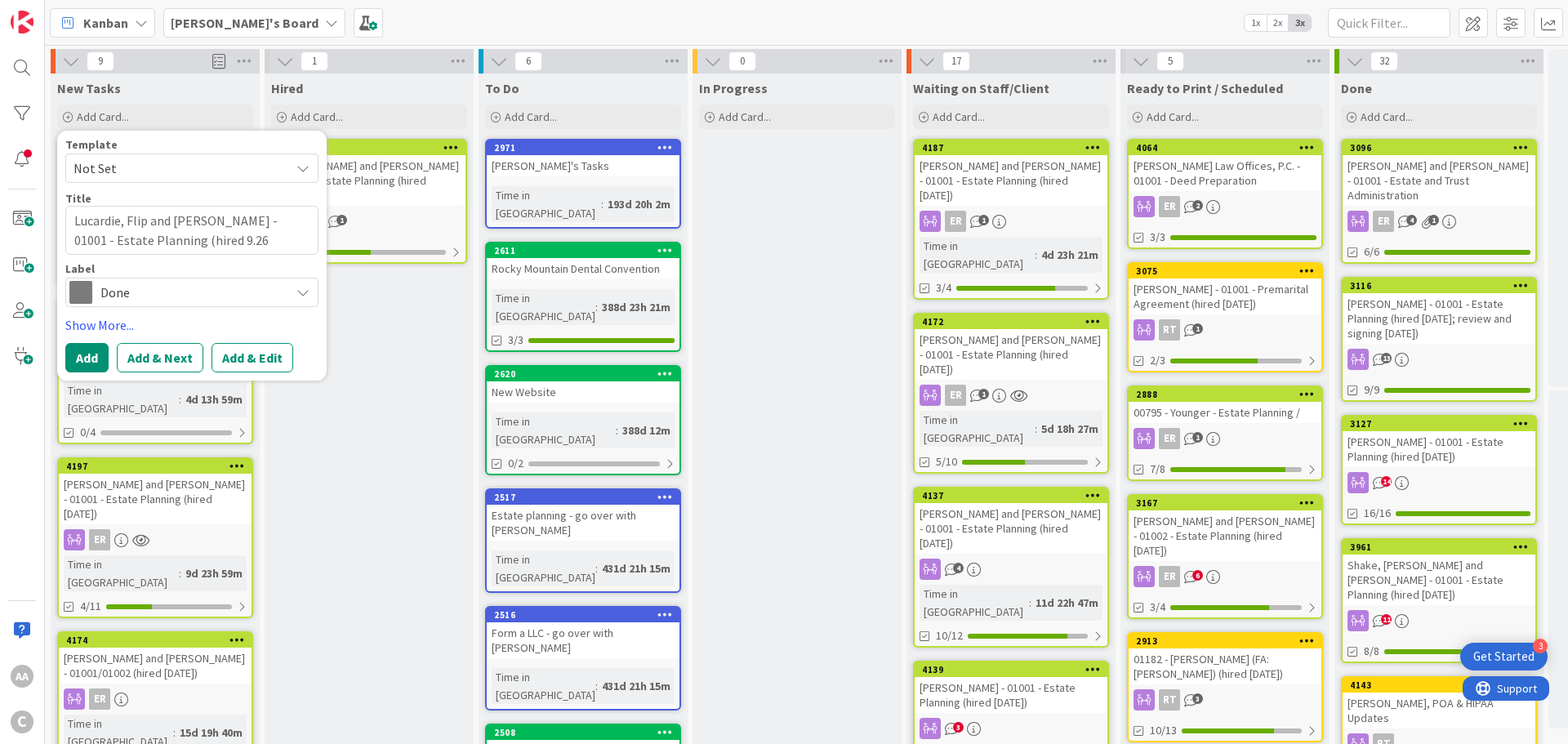
type textarea "Lucardie, Flip and [PERSON_NAME] - 01001 - Estate Planning (hired 9.26."
type textarea "x"
type textarea "Lucardie, Flip and [PERSON_NAME] - 01001 - Estate Planning (hired 9.26.2"
type textarea "x"
type textarea "Lucardie, Flip and [PERSON_NAME] - 01001 - Estate Planning (hired [DATE]"
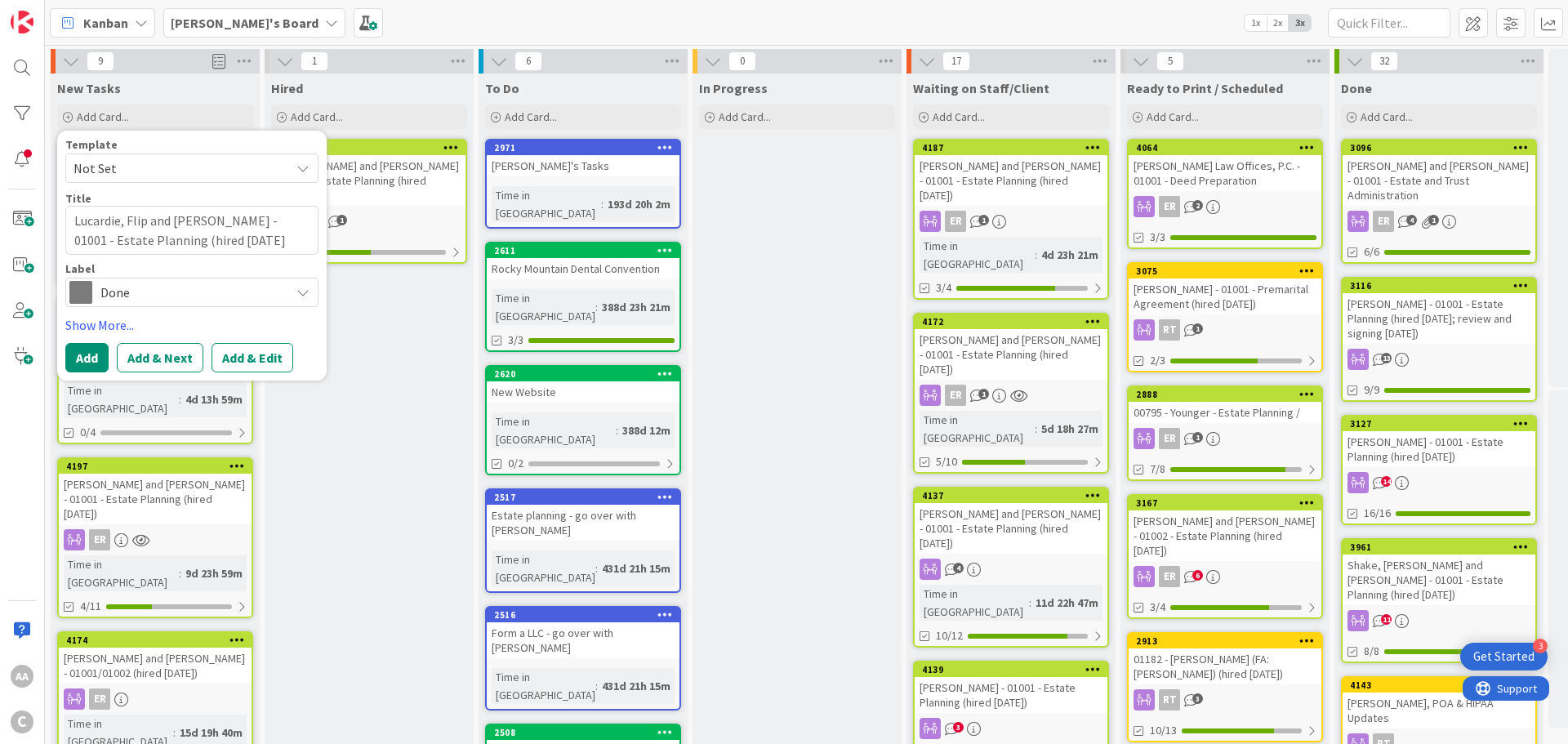
type textarea "x"
type textarea "Lucardie, Flip and [PERSON_NAME] - 01001 - Estate Planning (hired [DATE])"
click at [196, 284] on span "Done" at bounding box center [190, 292] width 181 height 23
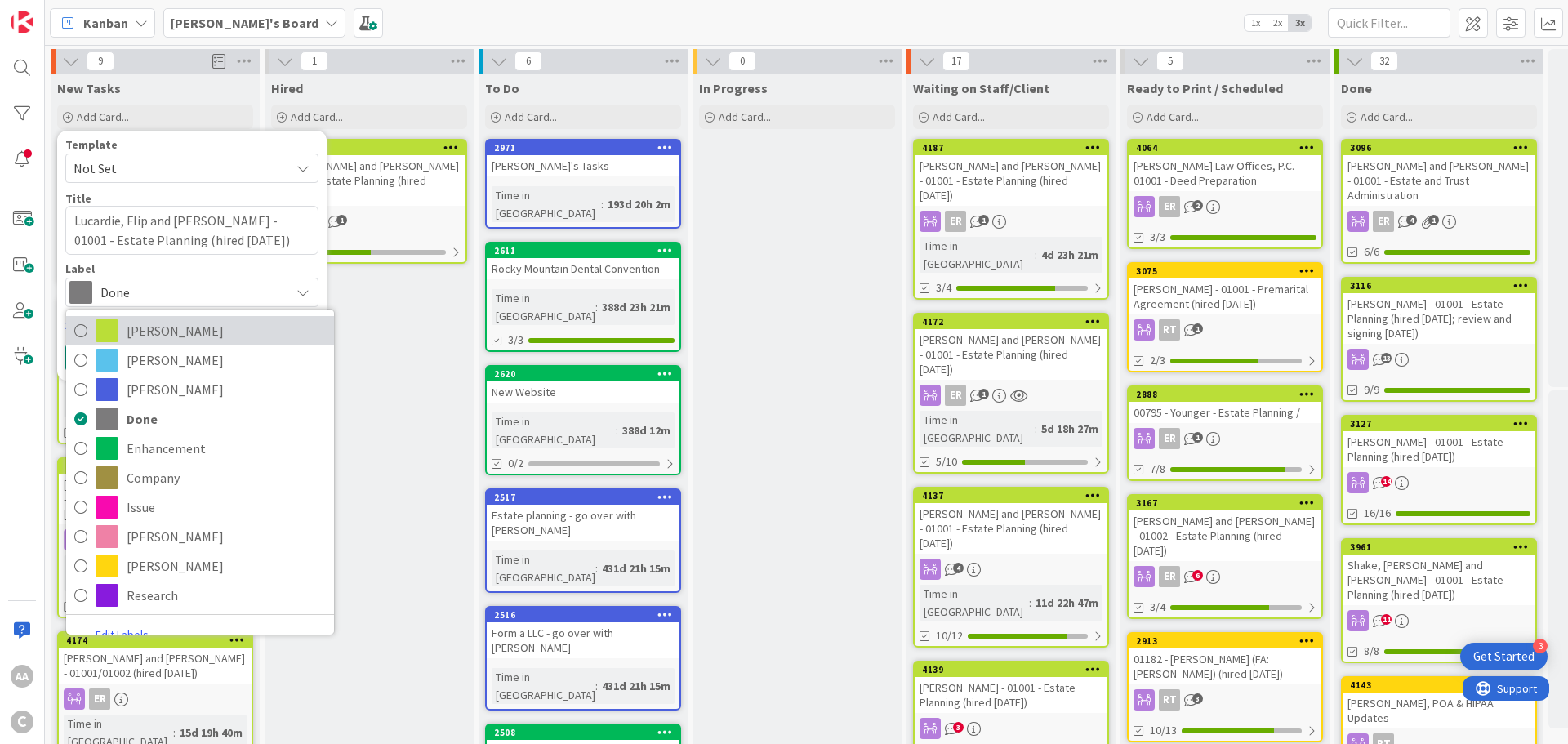
click at [148, 327] on span "[PERSON_NAME]" at bounding box center [226, 330] width 199 height 25
type textarea "x"
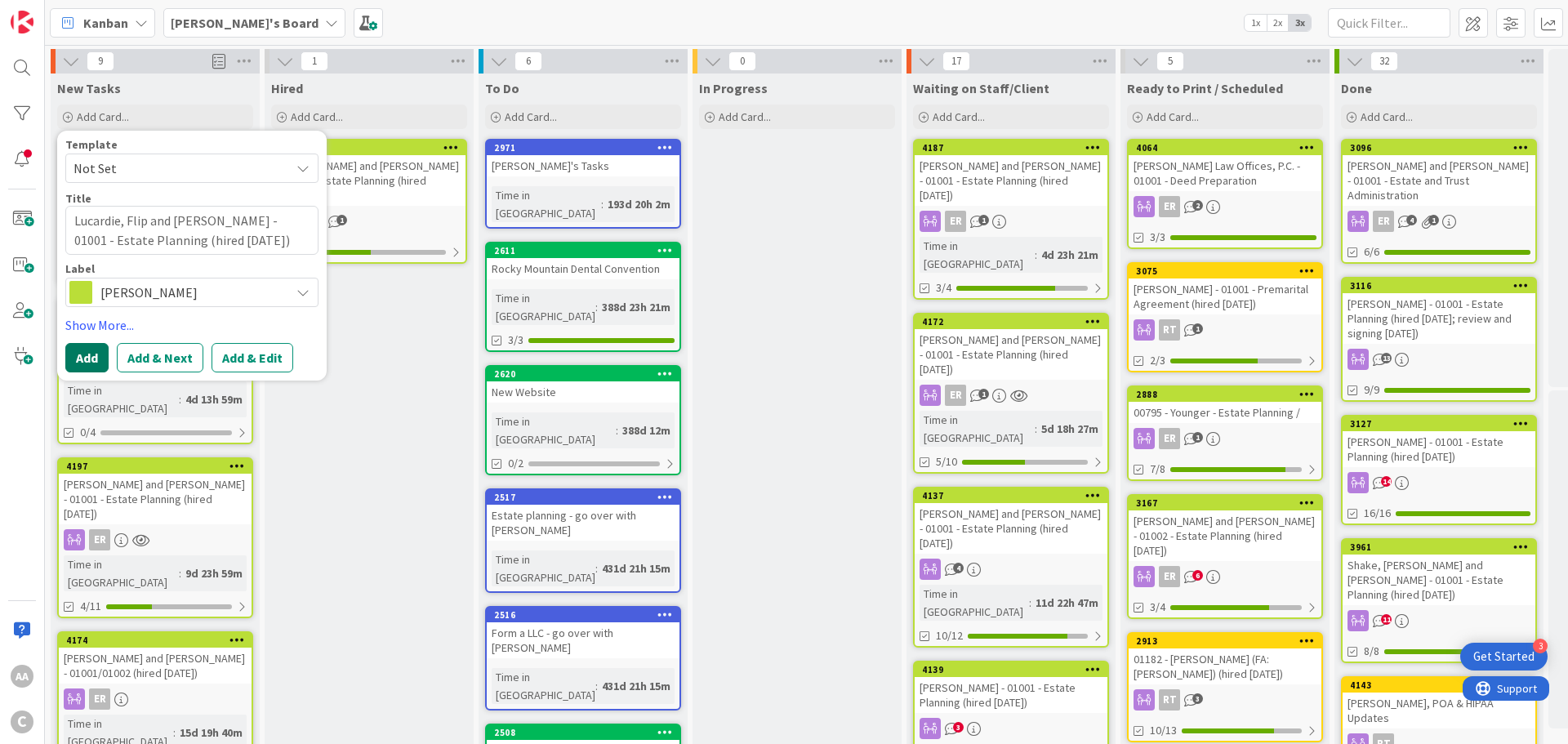
click at [71, 354] on button "Add" at bounding box center [87, 358] width 44 height 30
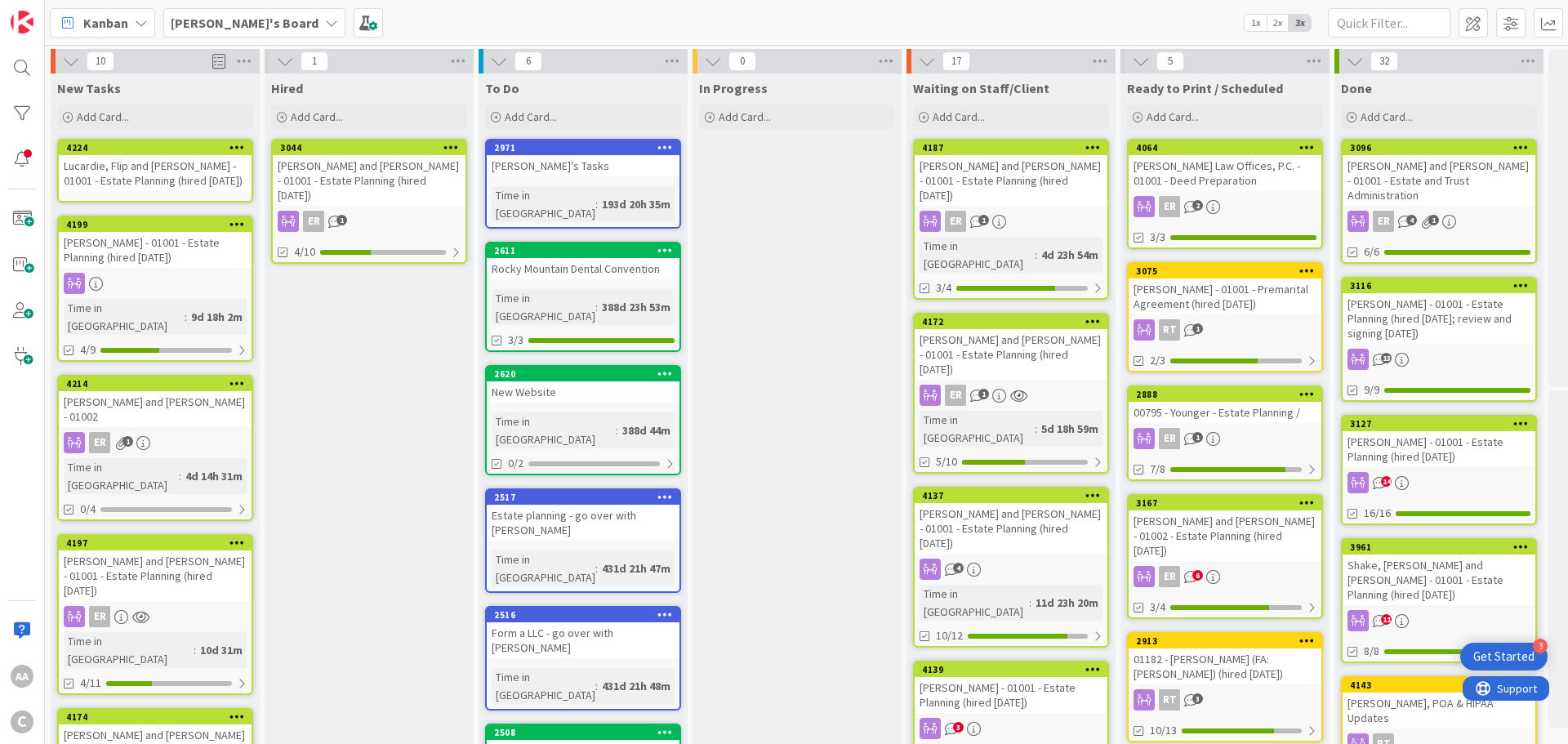
click at [145, 185] on div "Lucardie, Flip and [PERSON_NAME] - 01001 - Estate Planning (hired [DATE])" at bounding box center [155, 173] width 192 height 36
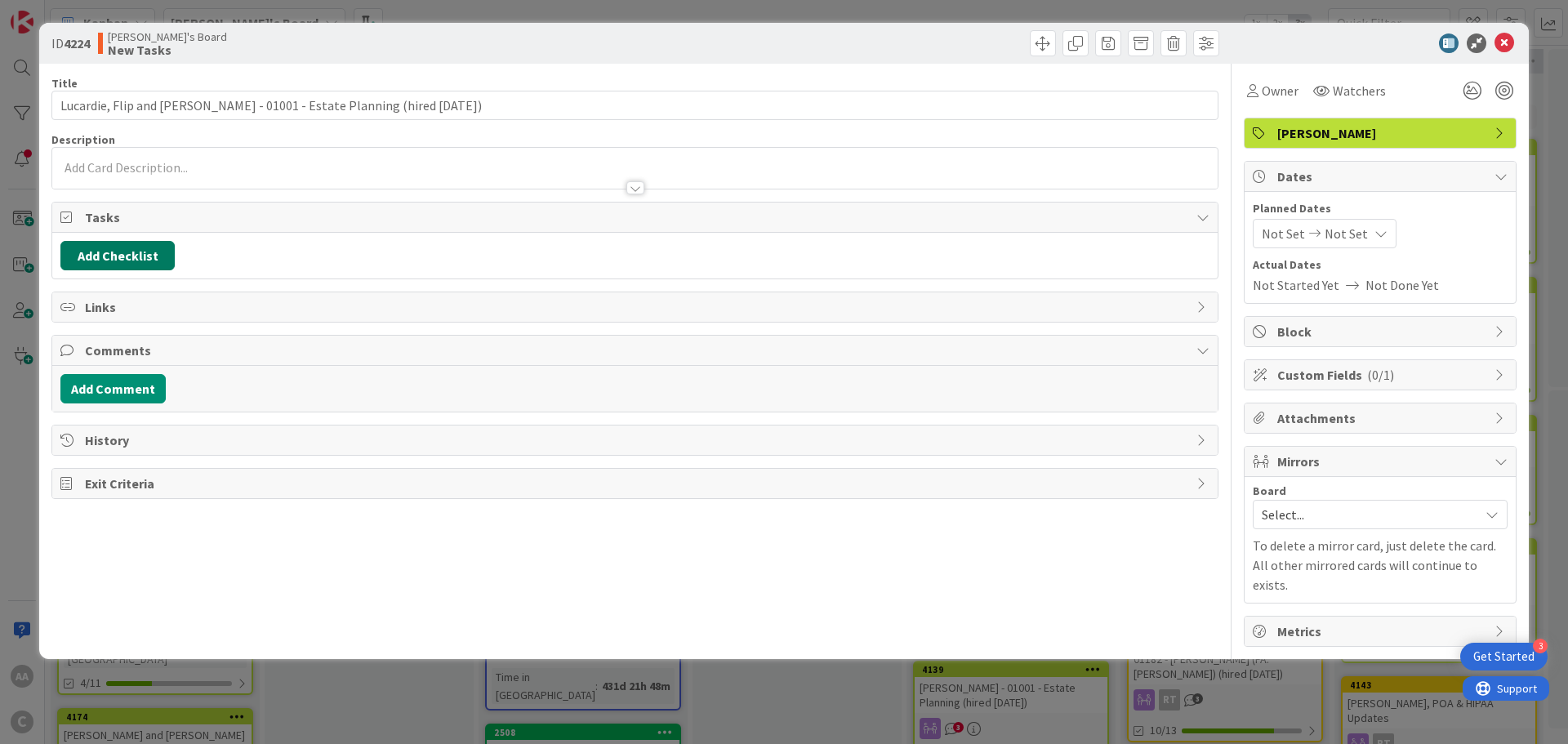
click at [134, 256] on button "Add Checklist" at bounding box center [117, 256] width 114 height 30
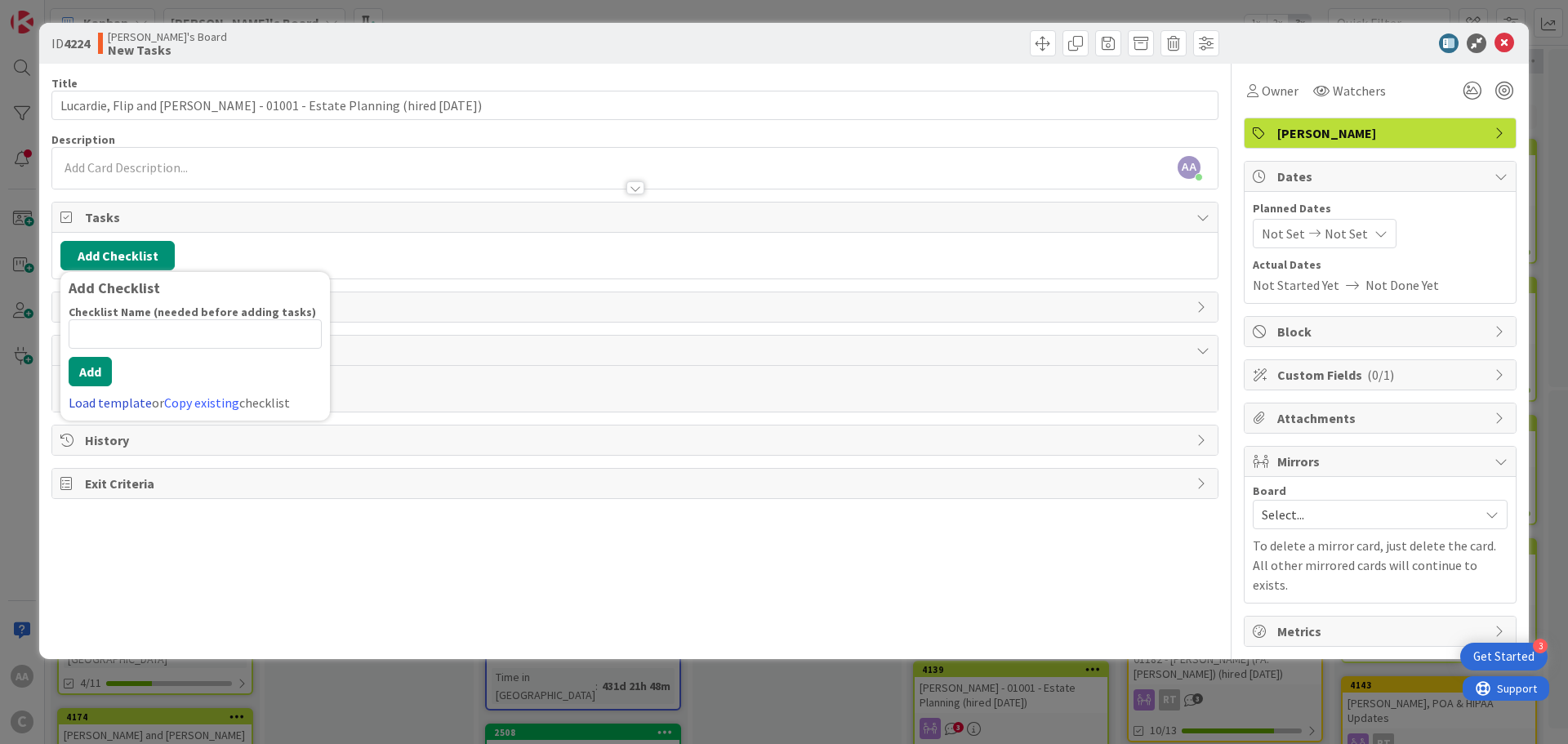
click at [106, 403] on link "Load template" at bounding box center [110, 403] width 83 height 16
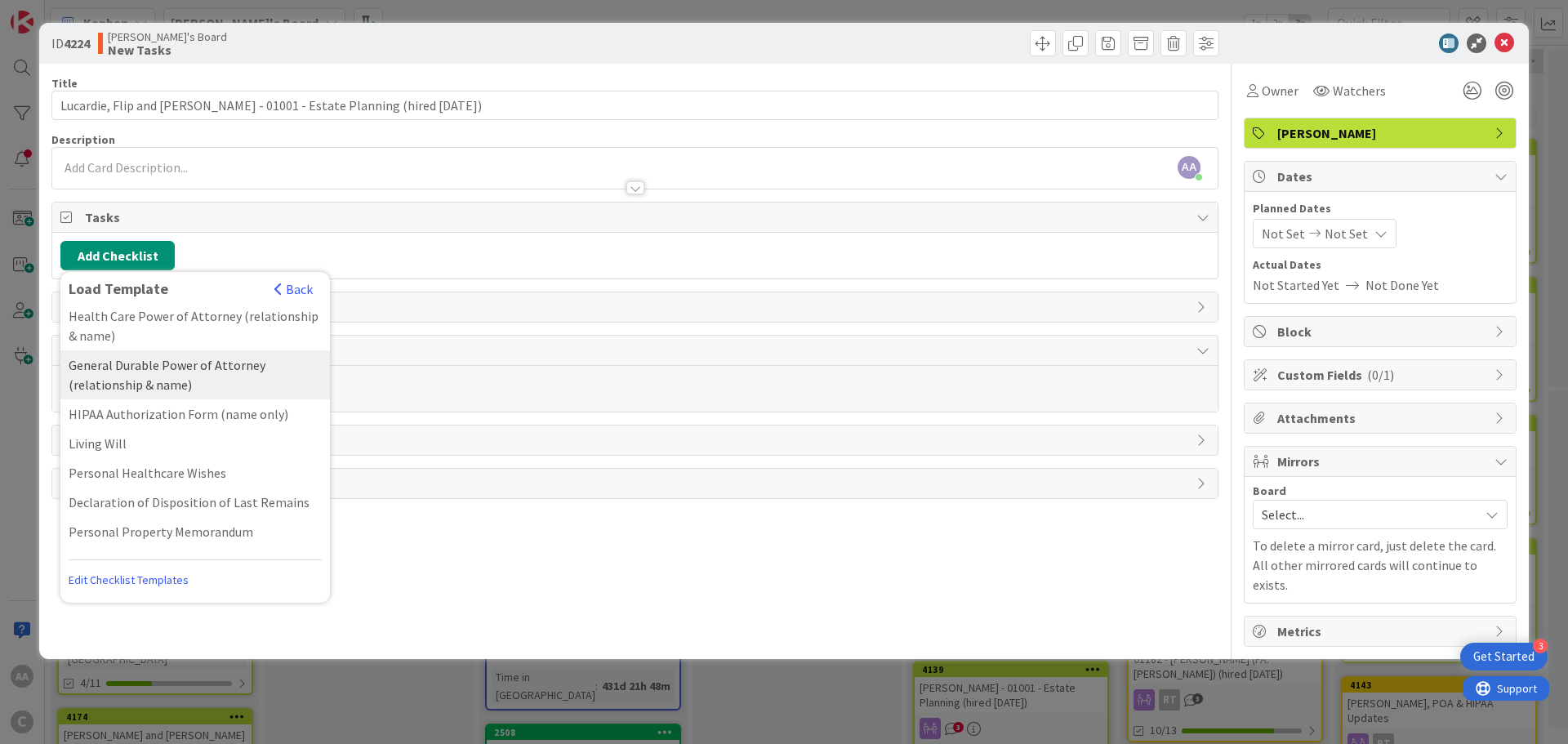
scroll to position [118, 0]
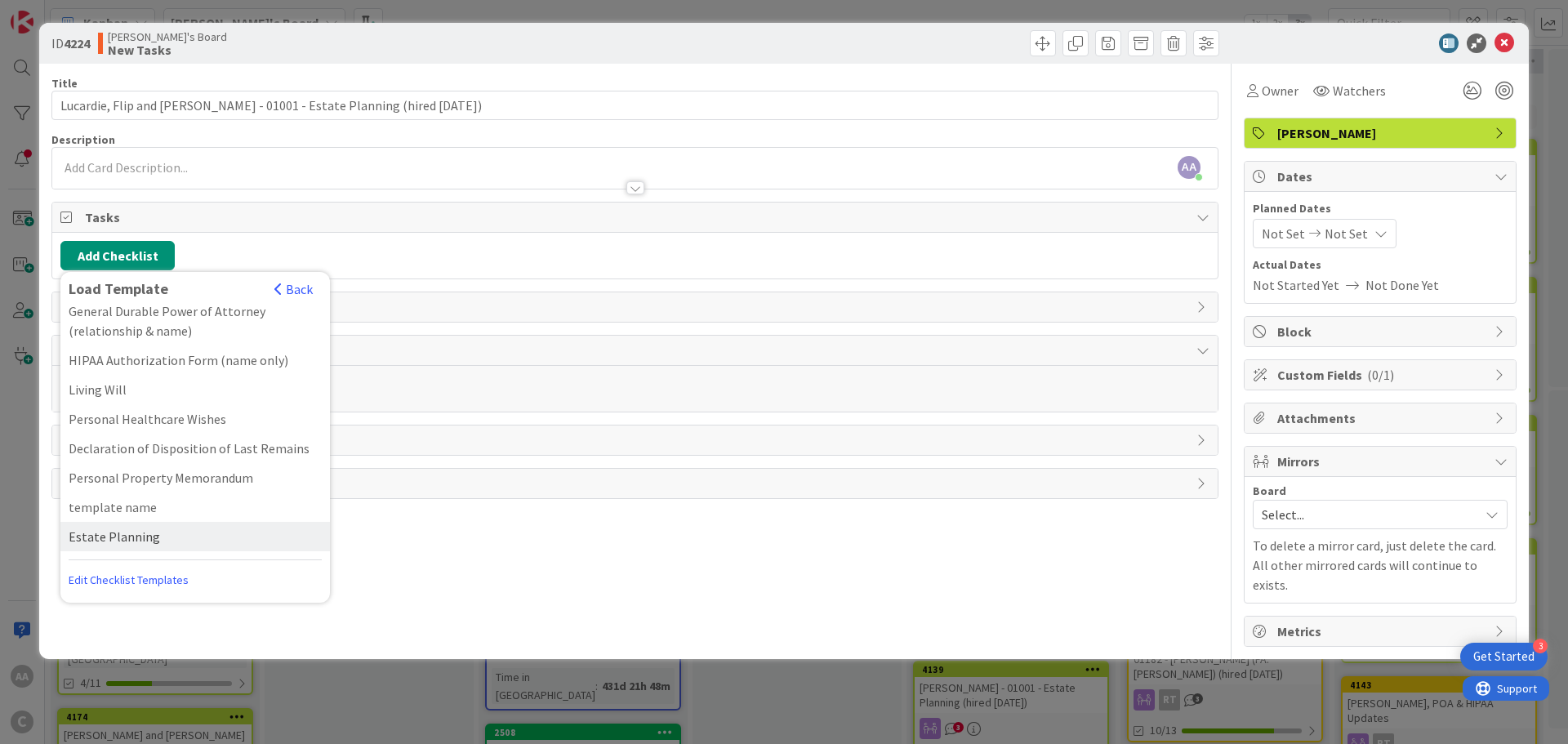
click at [122, 529] on div "Estate Planning" at bounding box center [195, 537] width 270 height 30
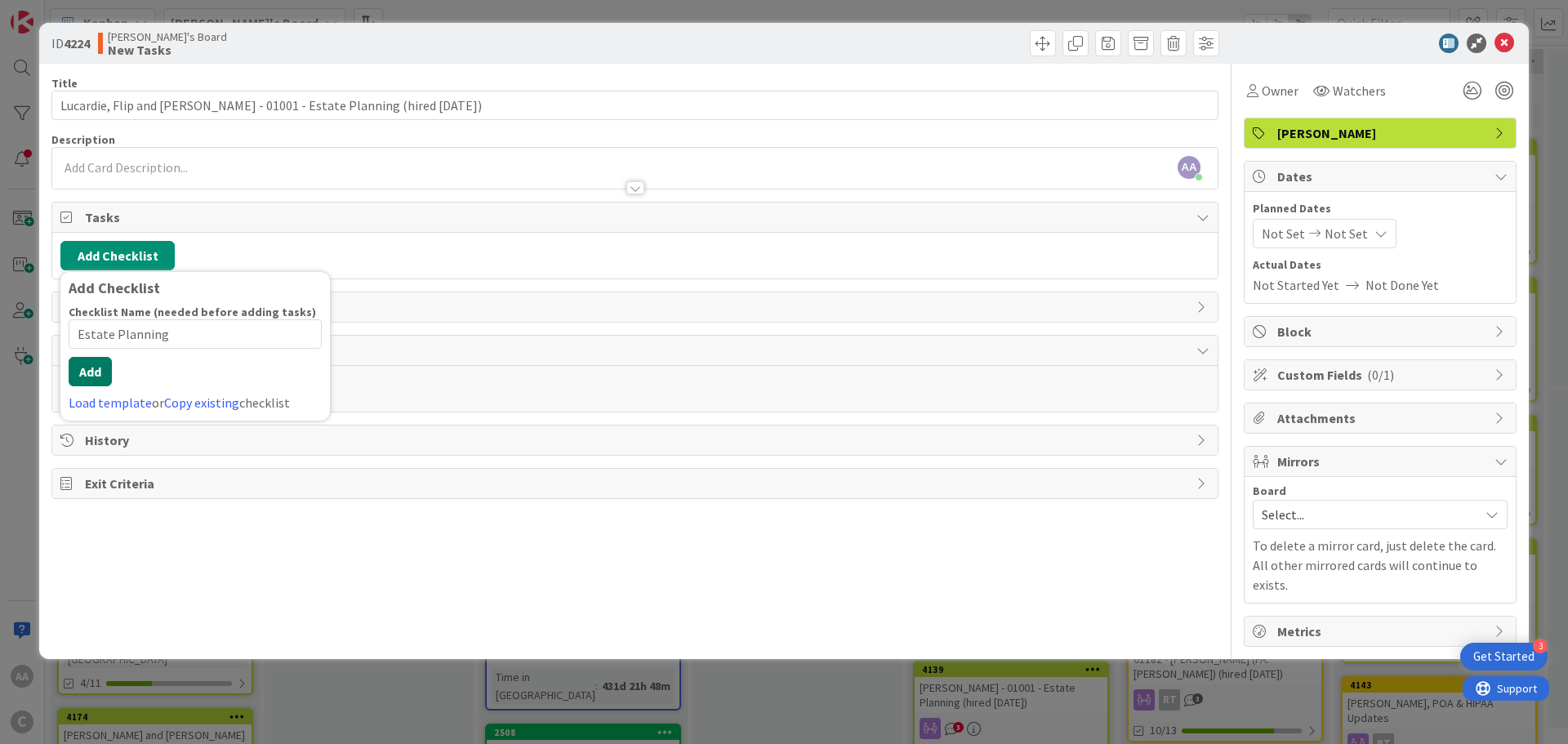
click at [99, 377] on button "Add" at bounding box center [90, 372] width 44 height 30
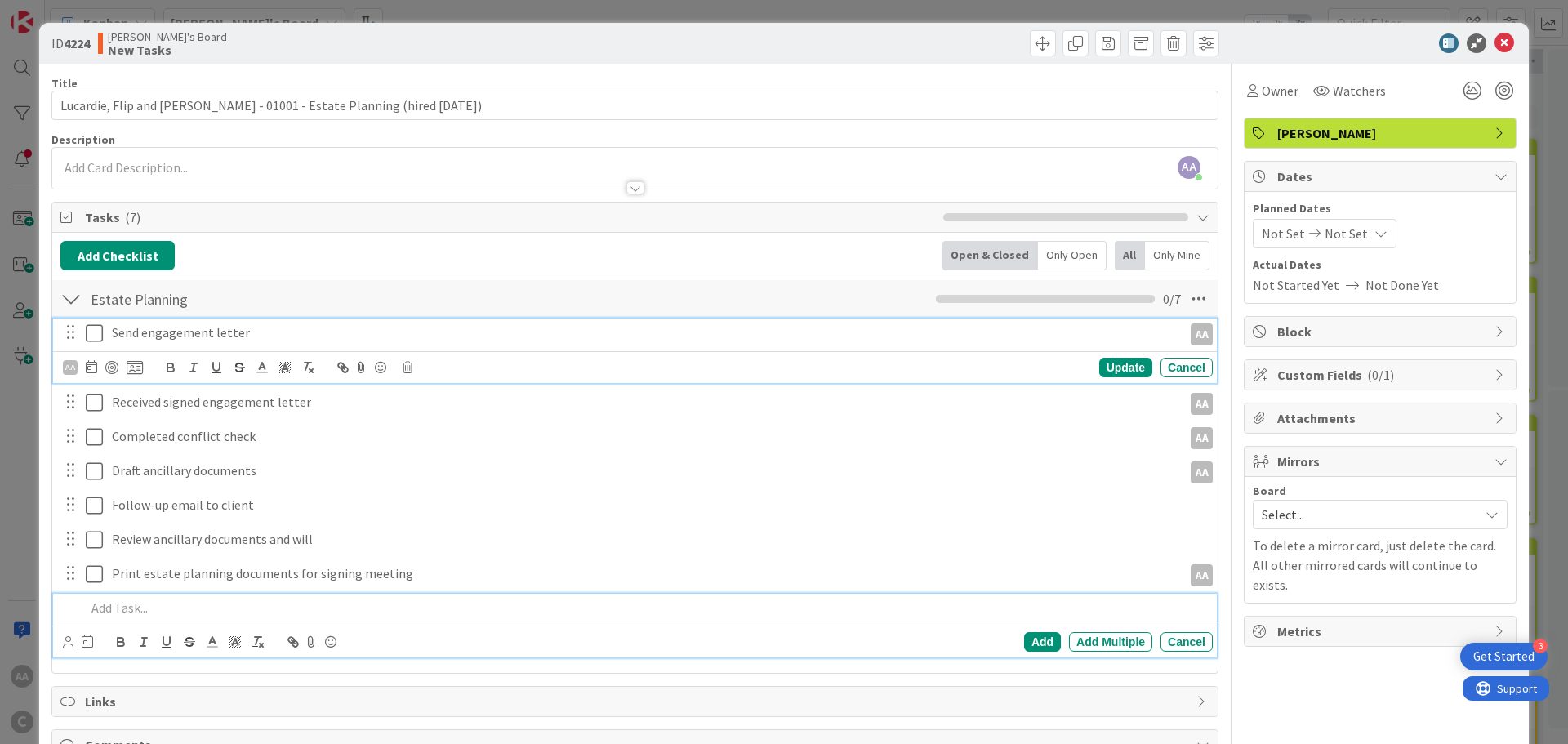
click at [87, 334] on icon at bounding box center [93, 333] width 17 height 20
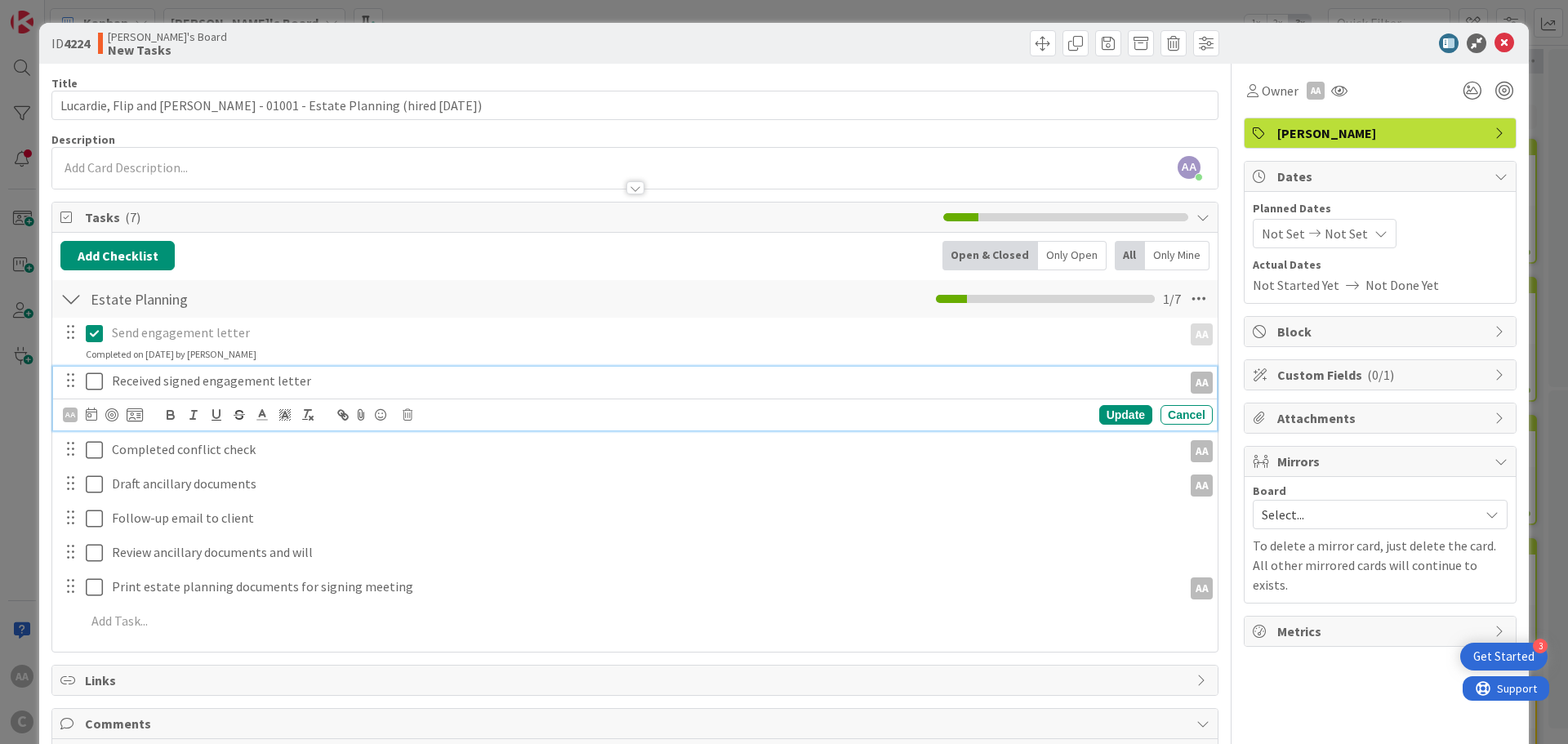
click at [91, 382] on icon at bounding box center [93, 382] width 17 height 20
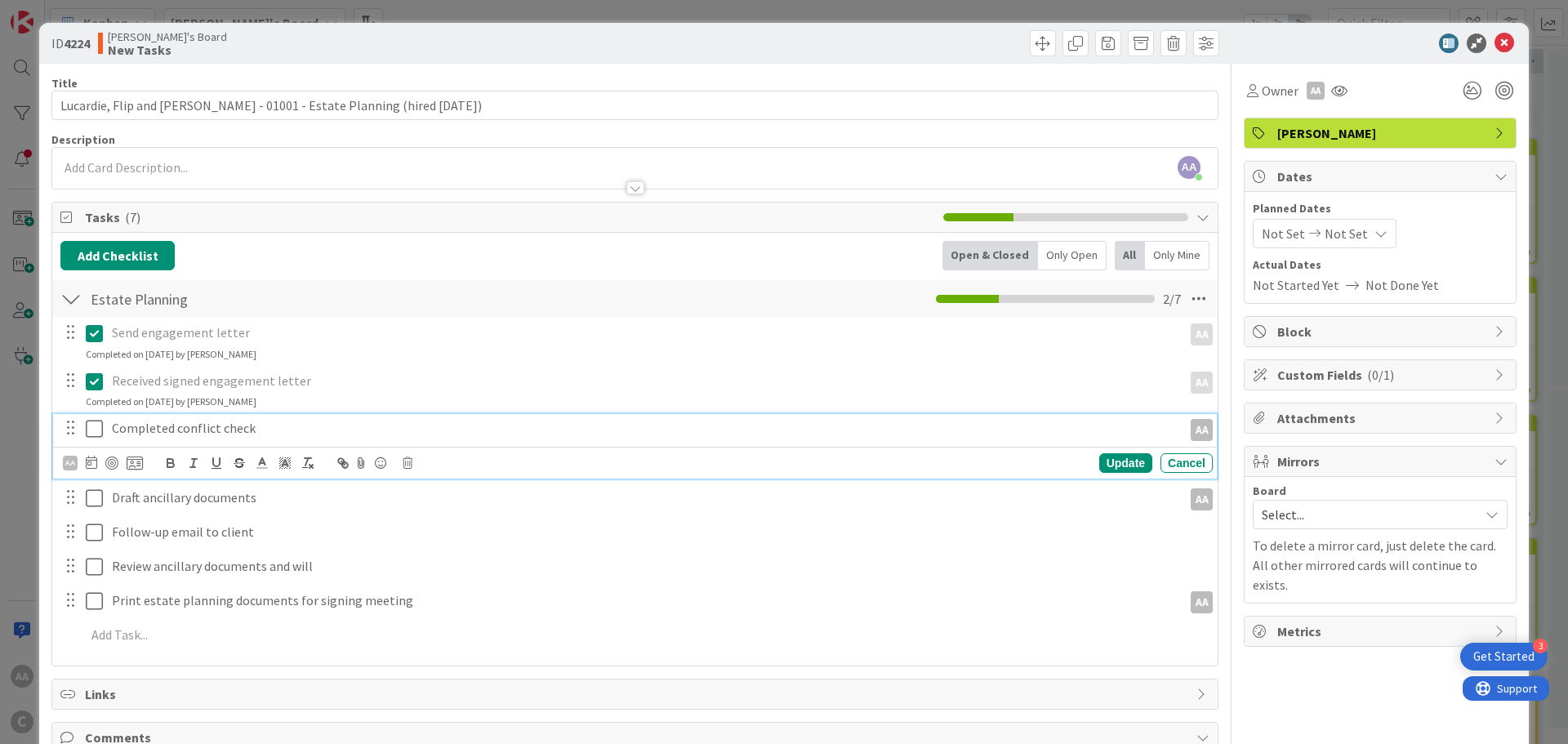
click at [88, 432] on icon at bounding box center [93, 429] width 17 height 20
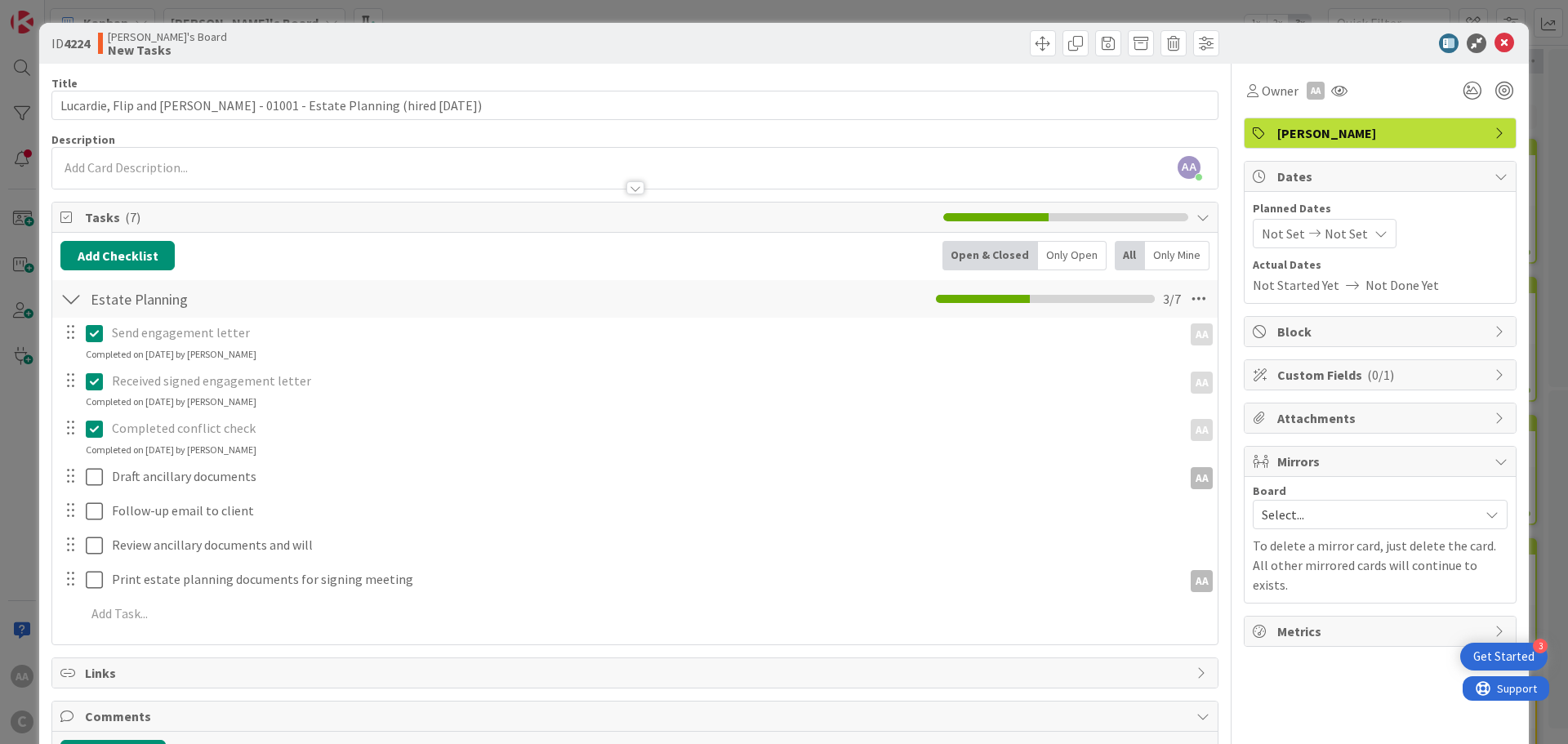
scroll to position [156, 0]
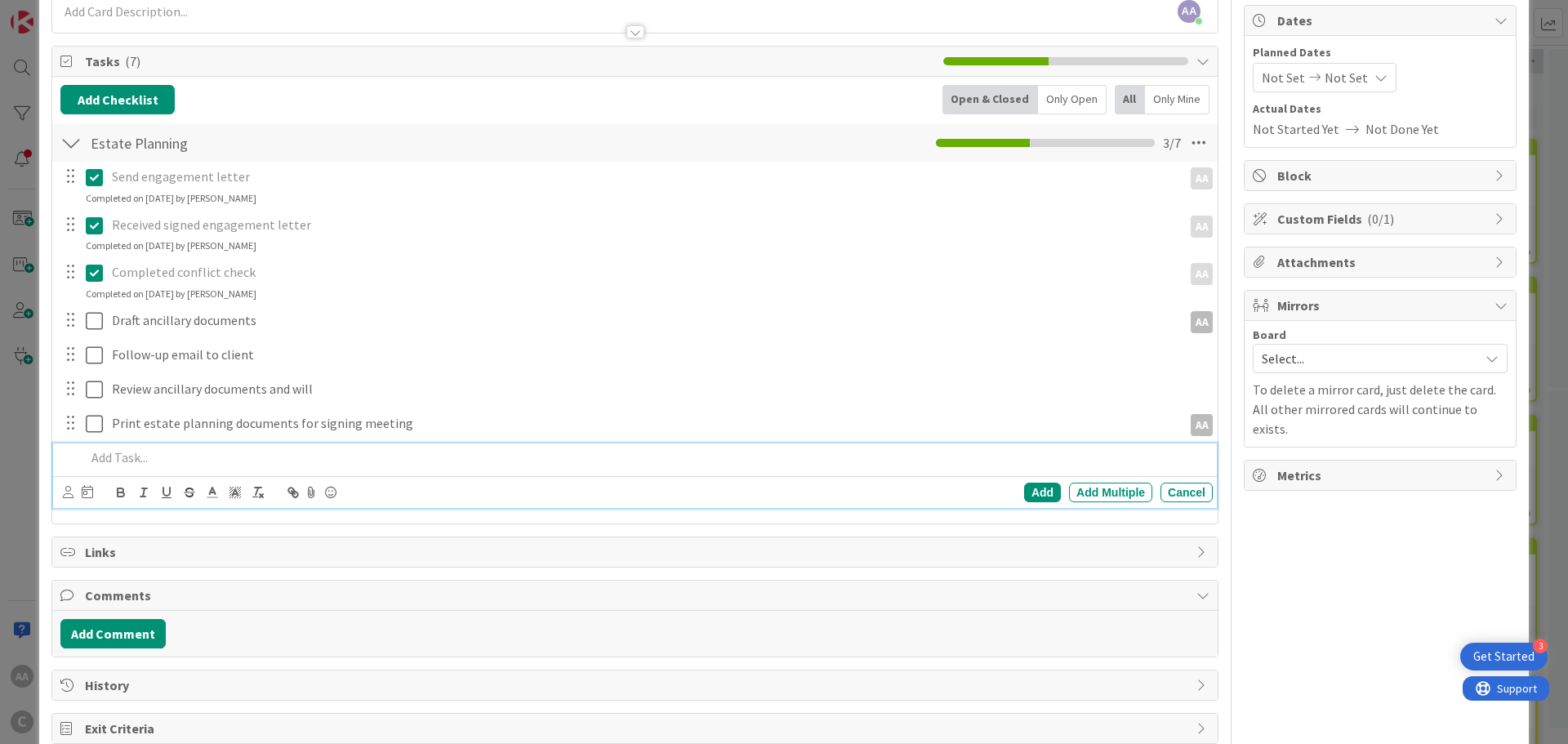
click at [144, 458] on p at bounding box center [645, 457] width 1120 height 19
click at [1024, 489] on div "Add" at bounding box center [1041, 493] width 37 height 20
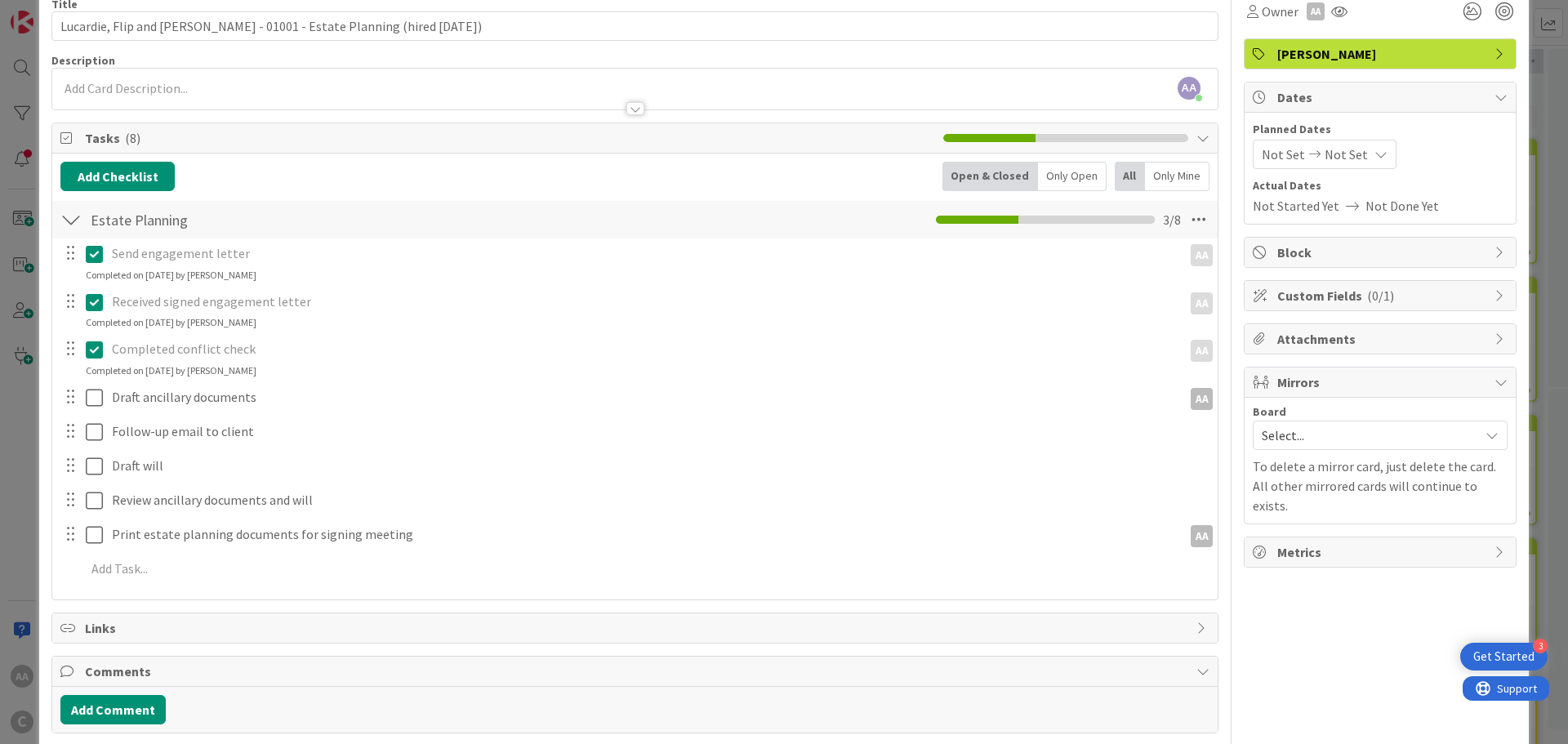
scroll to position [0, 0]
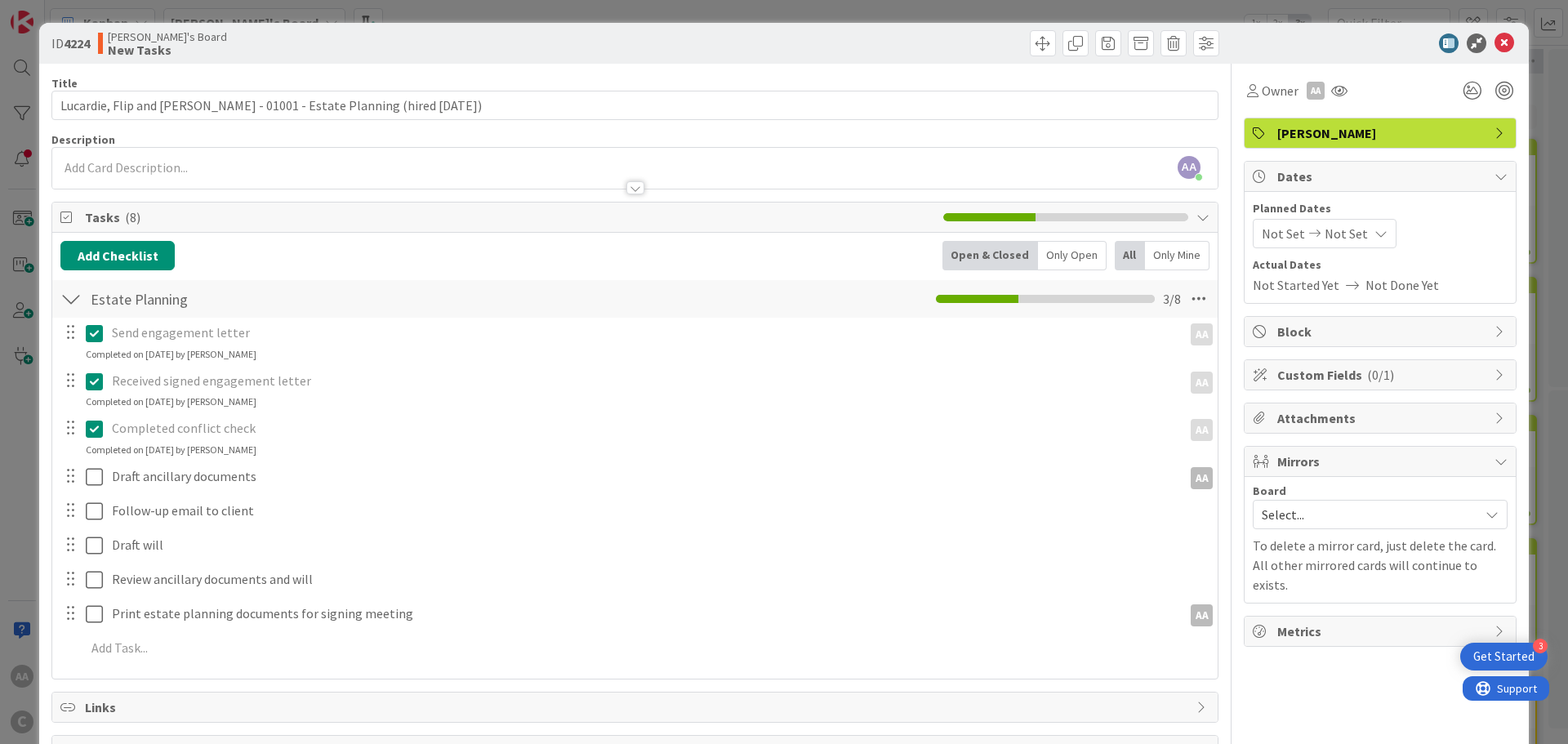
click at [1300, 520] on span "Select..." at bounding box center [1366, 514] width 209 height 23
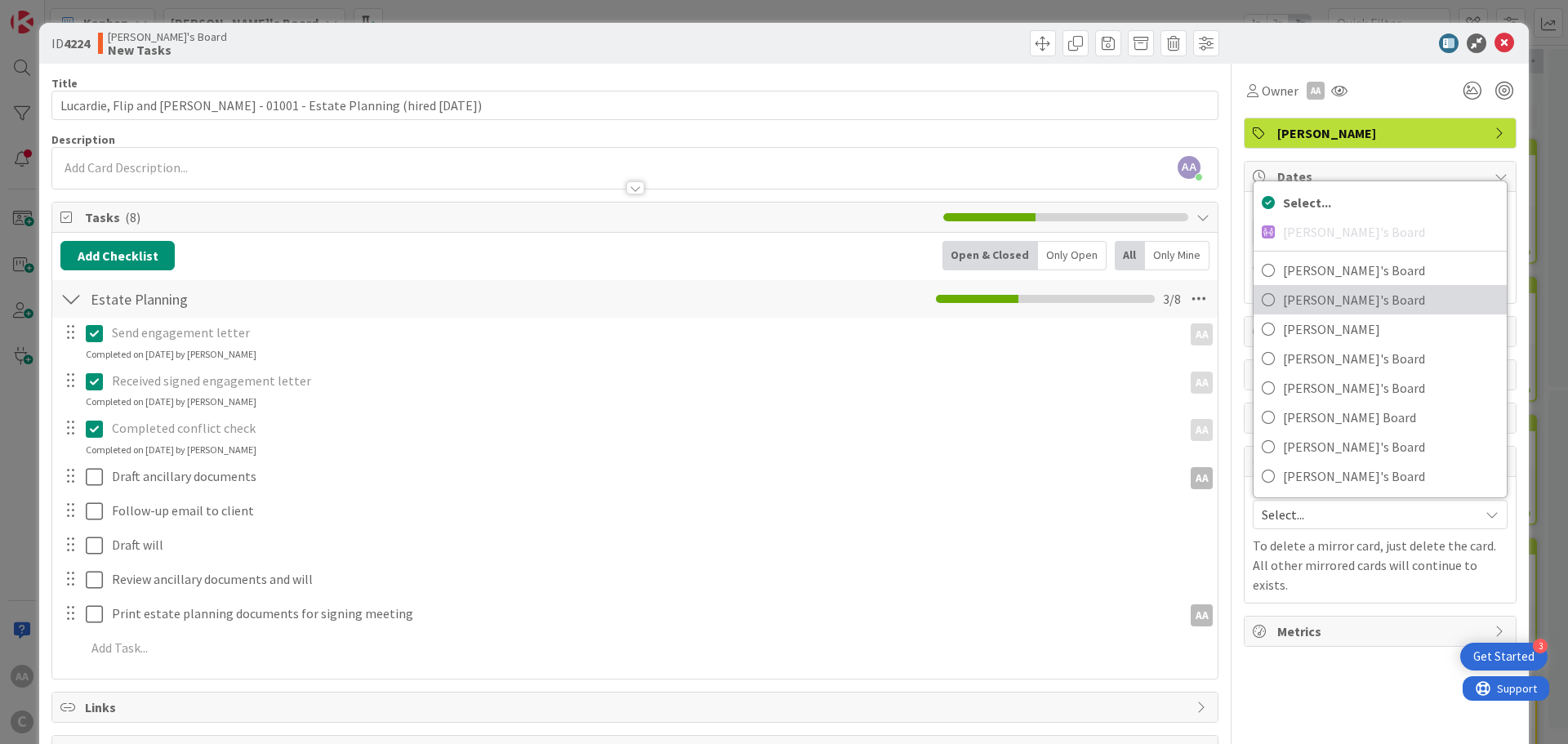
click at [1292, 303] on span "[PERSON_NAME]'s Board" at bounding box center [1389, 300] width 215 height 25
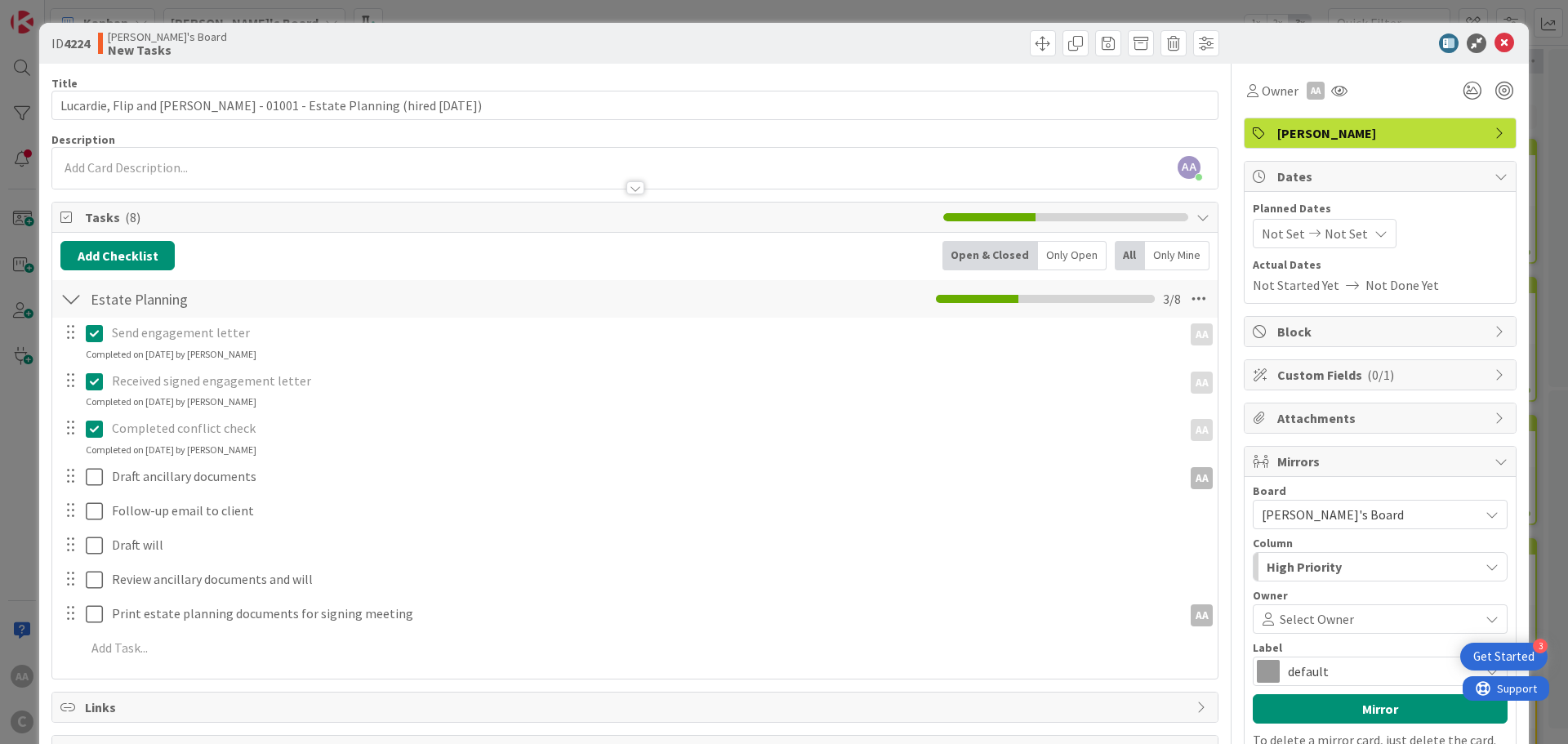
click at [1300, 620] on span "Select Owner" at bounding box center [1316, 619] width 74 height 20
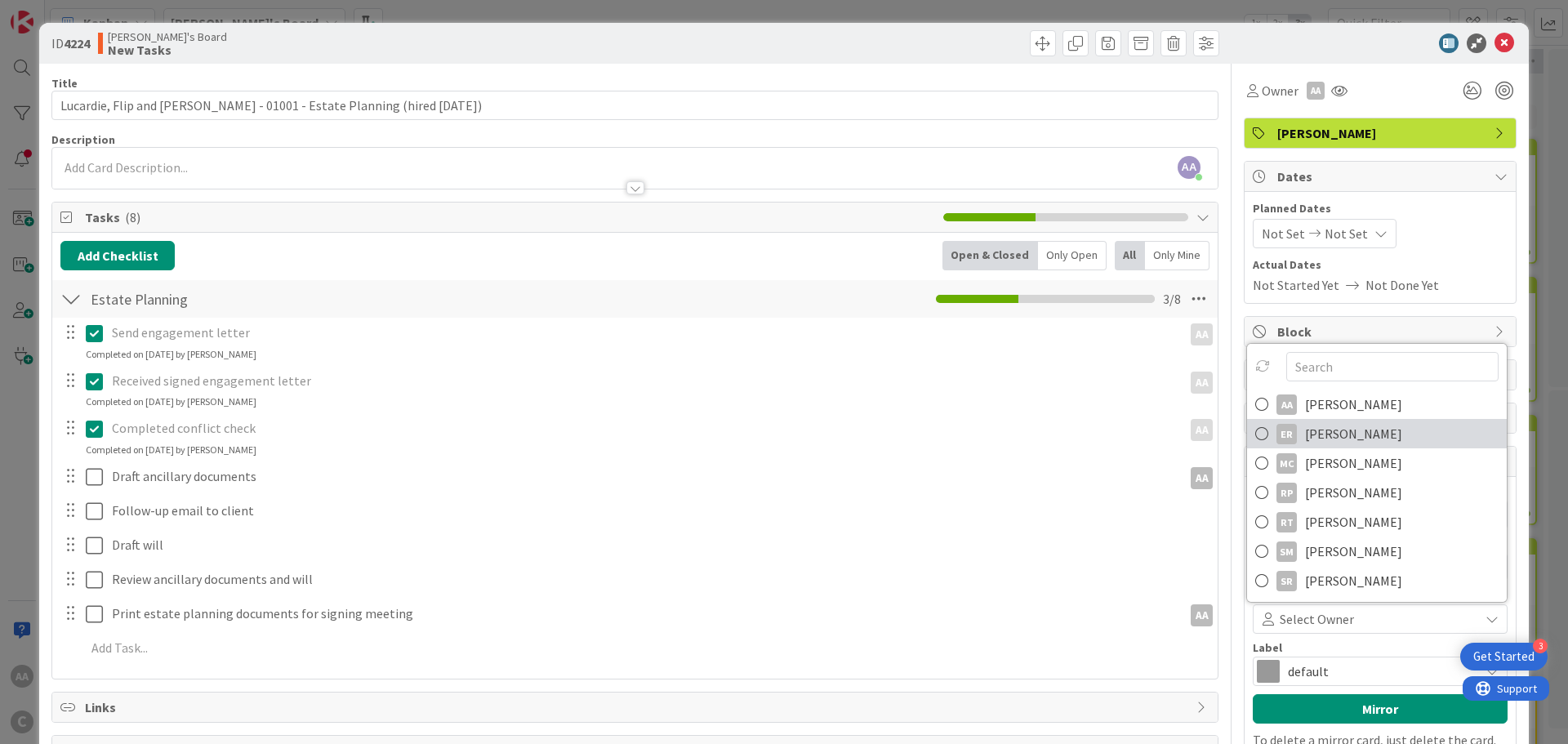
click at [1309, 432] on span "[PERSON_NAME]" at bounding box center [1354, 434] width 97 height 25
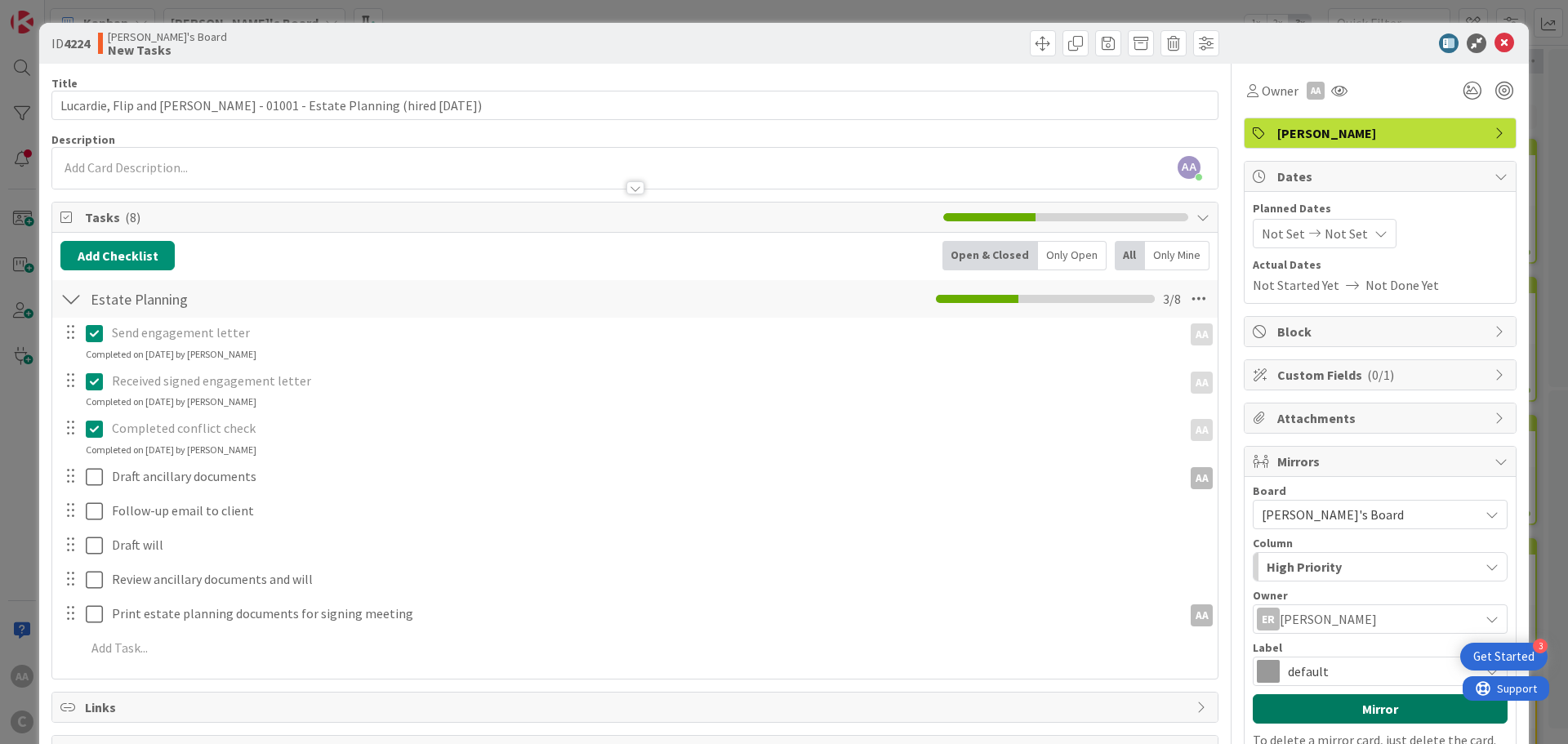
click at [1344, 709] on button "Mirror" at bounding box center [1380, 709] width 255 height 30
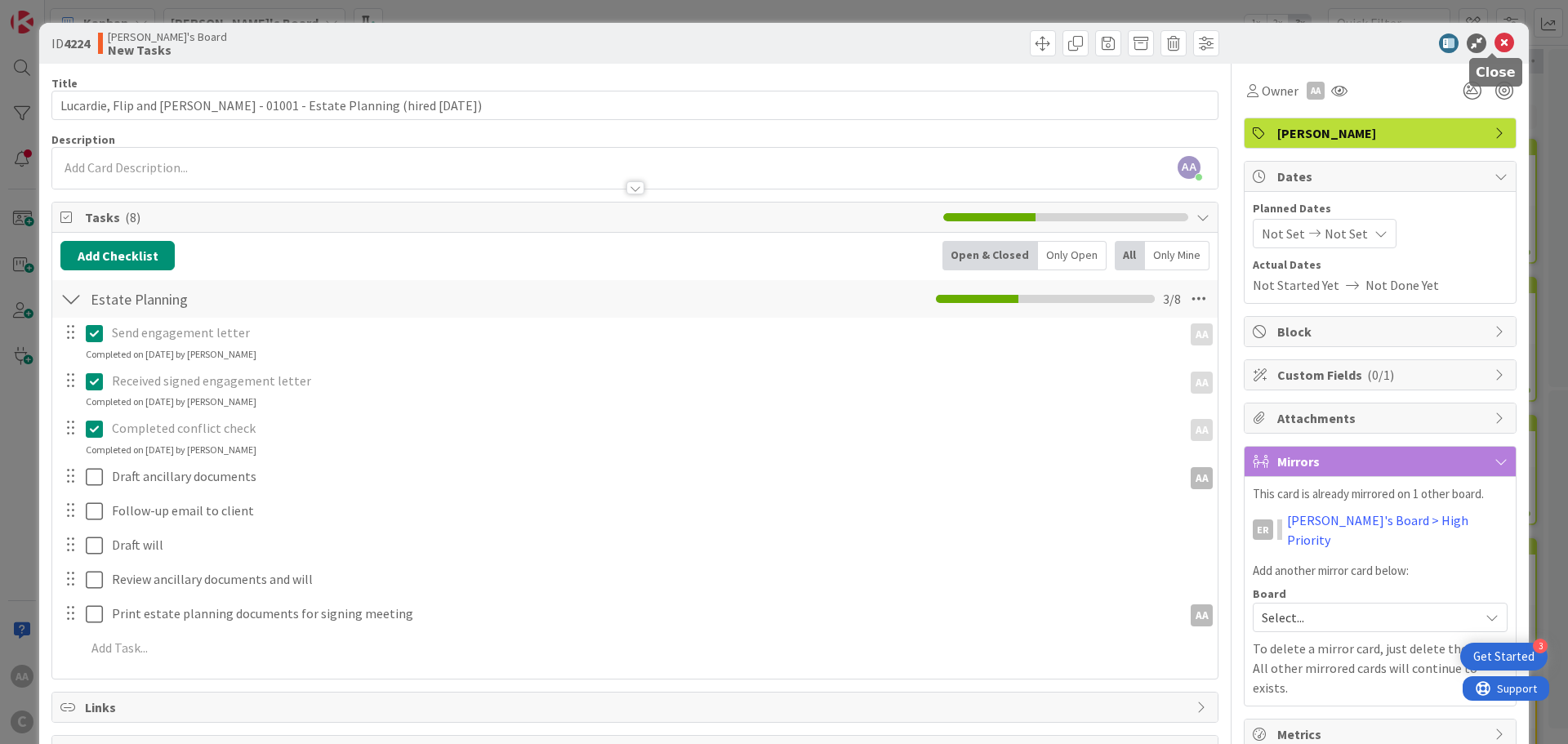
click at [1498, 44] on icon at bounding box center [1505, 44] width 20 height 20
